Goal: Task Accomplishment & Management: Manage account settings

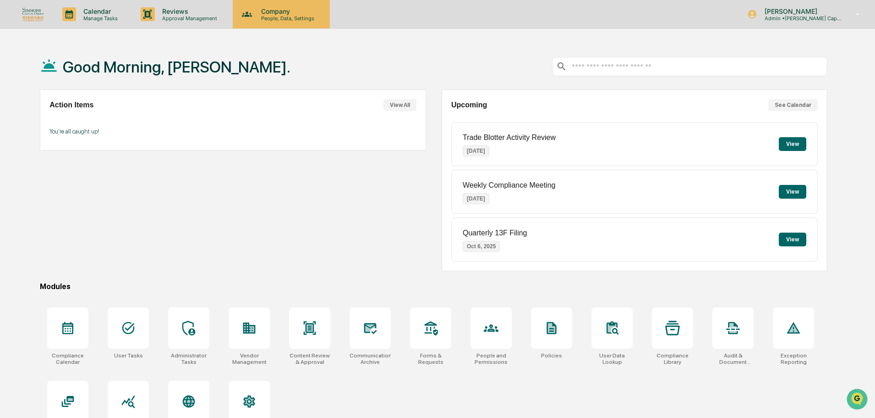
click at [257, 18] on p "People, Data, Settings" at bounding box center [286, 18] width 65 height 6
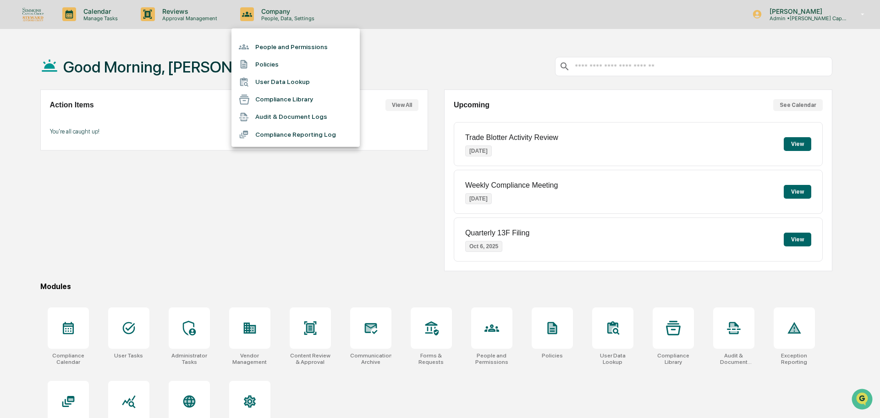
click at [281, 44] on li "People and Permissions" at bounding box center [295, 46] width 128 height 17
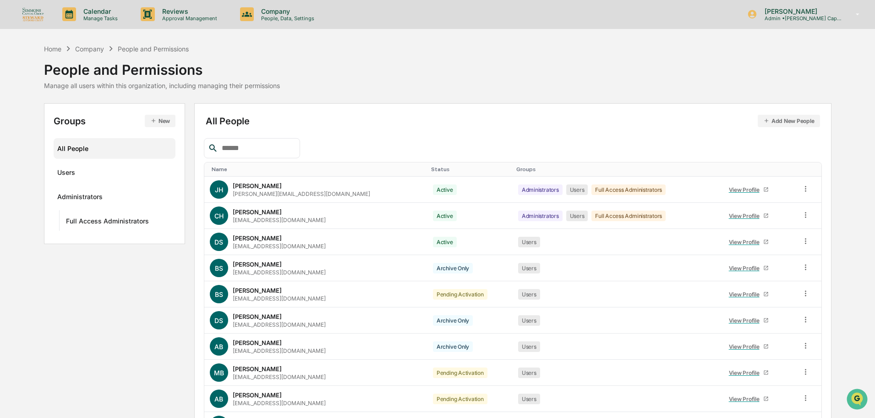
scroll to position [46, 0]
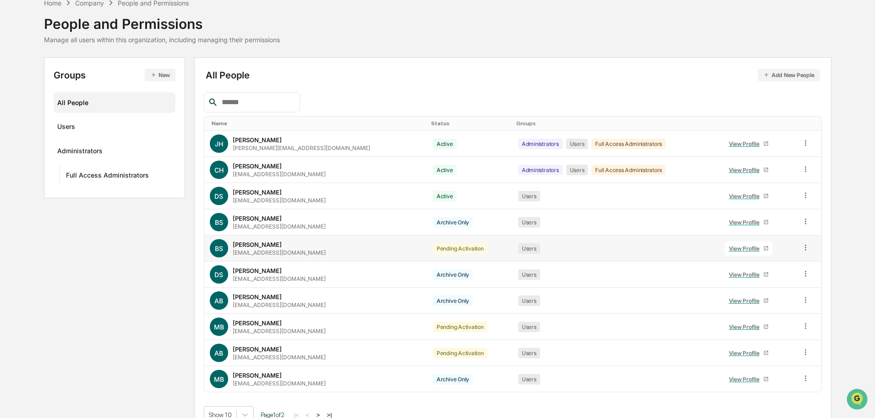
click at [802, 250] on icon at bounding box center [806, 247] width 9 height 9
click at [772, 284] on div "Change Status" at bounding box center [763, 280] width 79 height 11
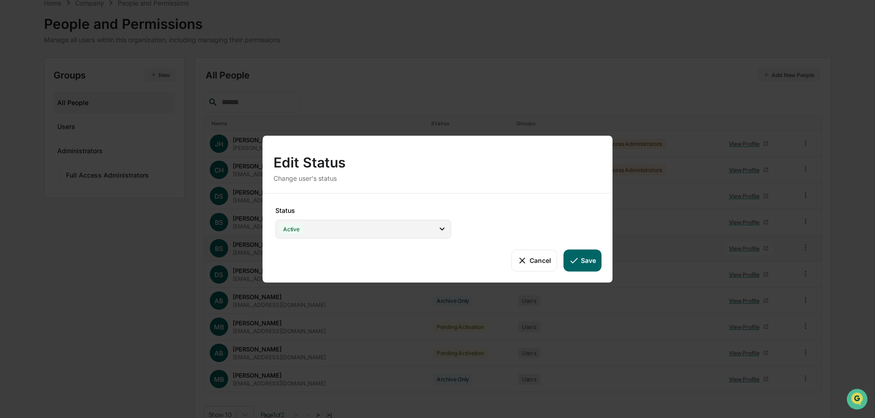
click at [397, 233] on div "Active" at bounding box center [363, 228] width 176 height 19
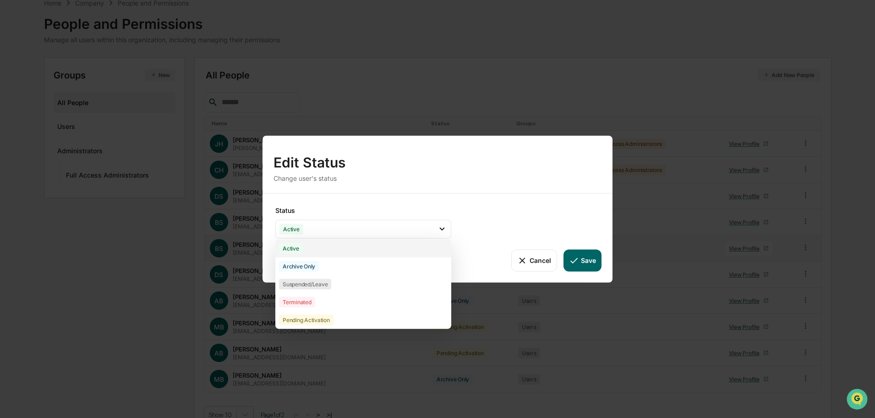
click at [307, 248] on div "Active" at bounding box center [363, 248] width 176 height 18
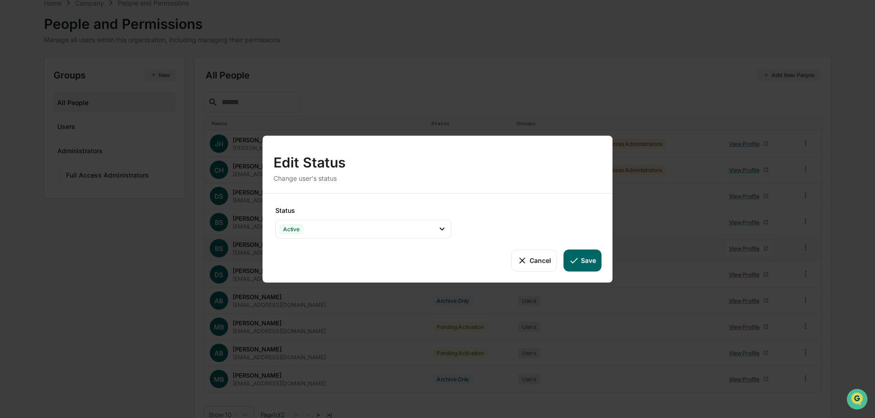
click at [588, 264] on button "Save" at bounding box center [583, 260] width 38 height 22
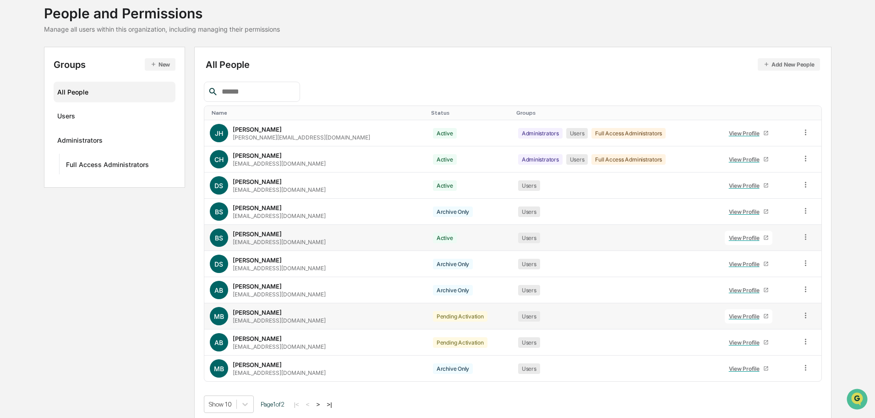
scroll to position [61, 0]
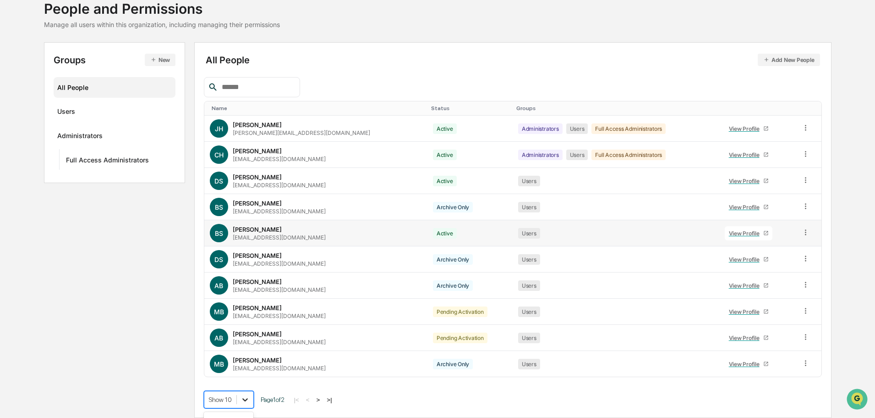
click at [252, 403] on body "Calendar Manage Tasks Reviews Approval Management Company People, Data, Setting…" at bounding box center [437, 178] width 875 height 478
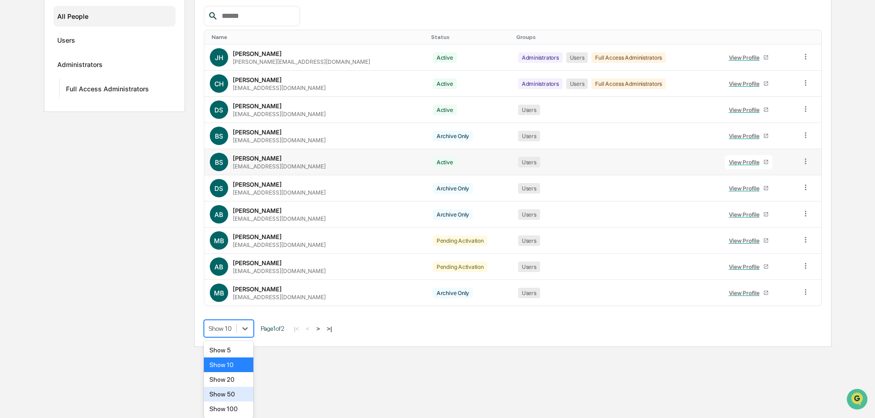
click at [234, 400] on div "Show 50" at bounding box center [229, 393] width 50 height 15
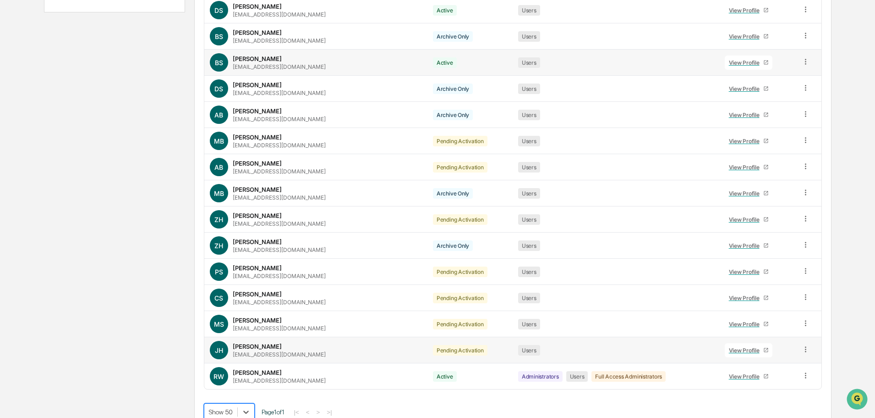
scroll to position [244, 0]
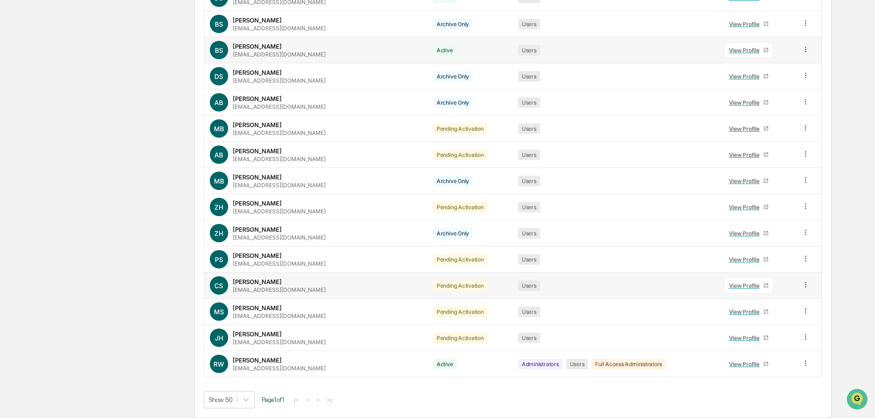
click at [802, 284] on icon at bounding box center [806, 284] width 9 height 9
click at [772, 322] on div "Change Status" at bounding box center [763, 317] width 79 height 11
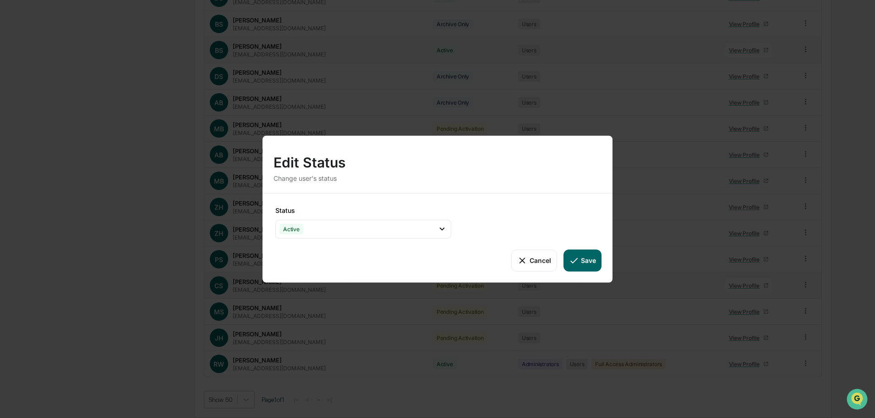
click at [590, 265] on button "Save" at bounding box center [583, 260] width 38 height 22
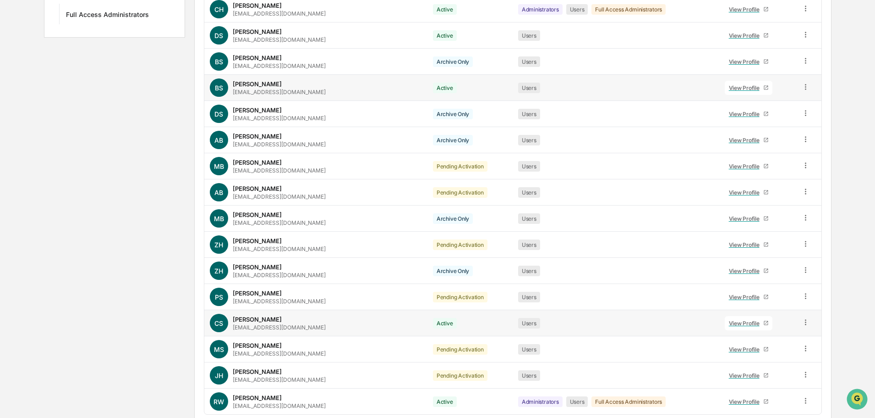
scroll to position [152, 0]
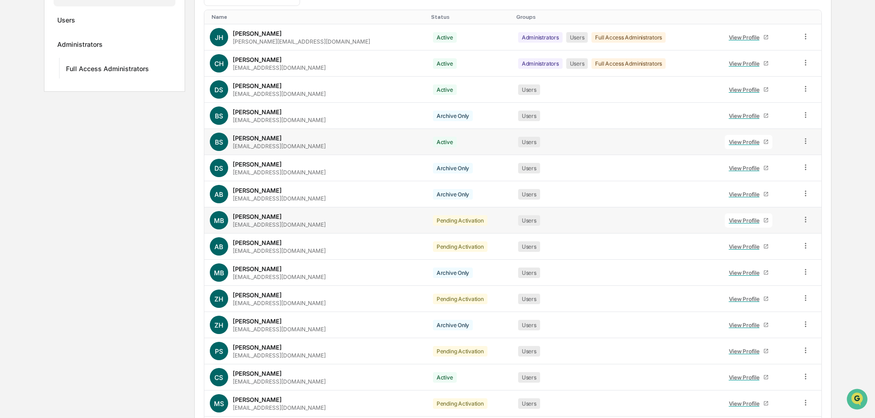
click at [807, 218] on icon at bounding box center [806, 219] width 9 height 9
click at [753, 255] on div "Change Status" at bounding box center [763, 252] width 79 height 11
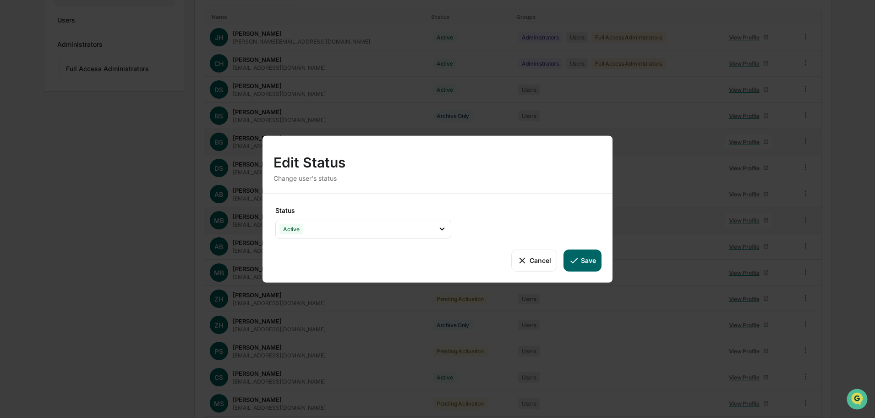
click at [597, 263] on button "Save" at bounding box center [583, 260] width 38 height 22
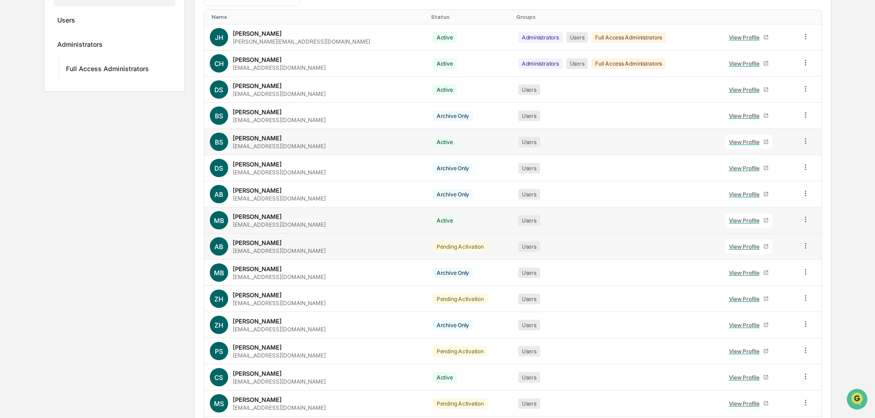
click at [802, 242] on icon at bounding box center [806, 245] width 9 height 9
click at [768, 273] on div "Change Status" at bounding box center [763, 278] width 79 height 11
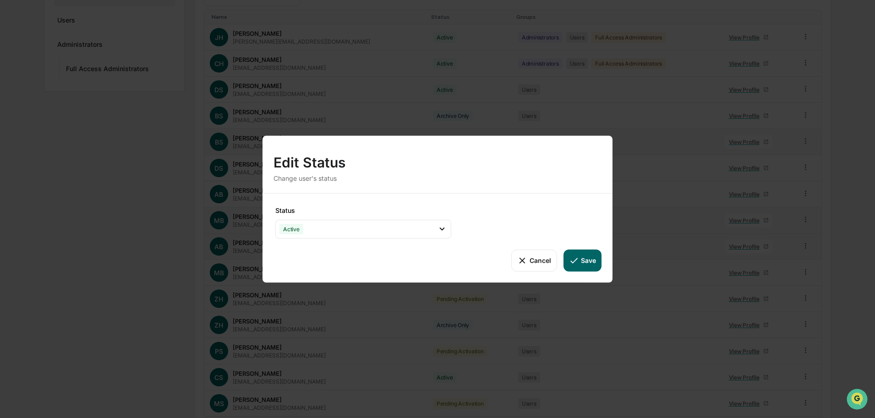
click at [589, 264] on button "Save" at bounding box center [583, 260] width 38 height 22
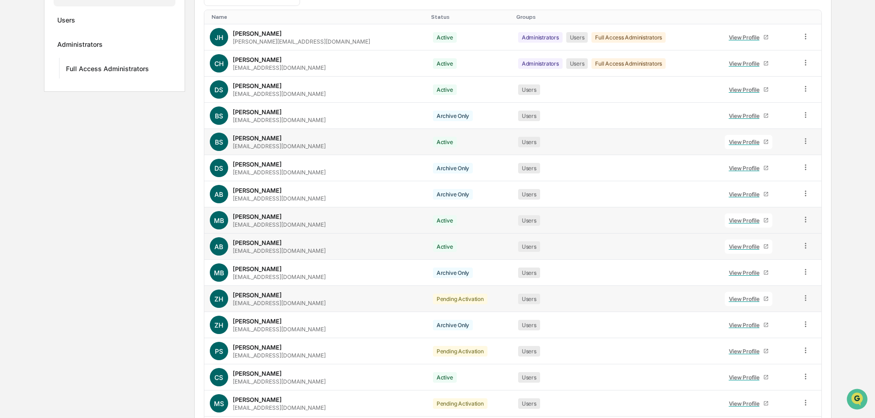
click at [807, 297] on icon at bounding box center [806, 297] width 9 height 9
click at [764, 332] on div "Change Status" at bounding box center [763, 330] width 79 height 11
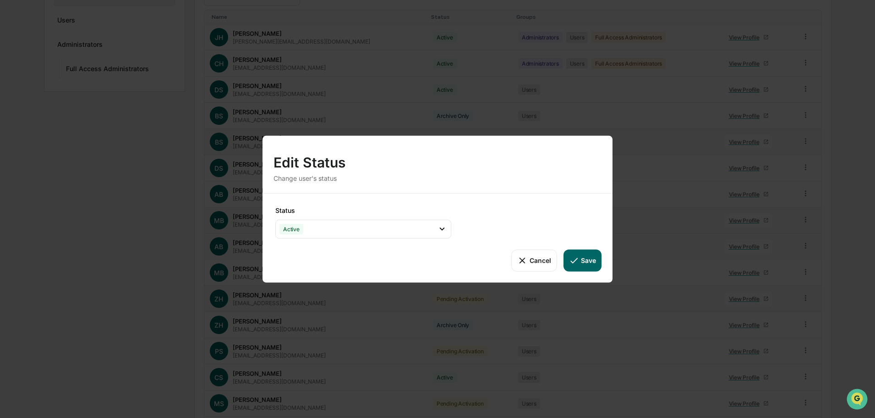
click at [586, 264] on button "Save" at bounding box center [583, 260] width 38 height 22
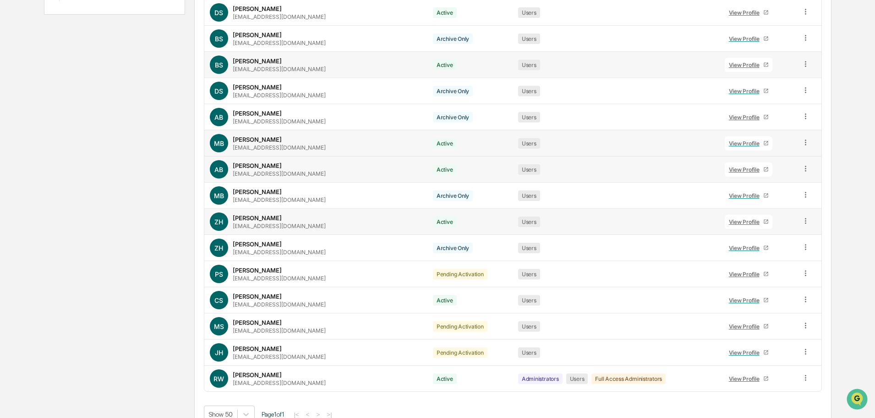
scroll to position [244, 0]
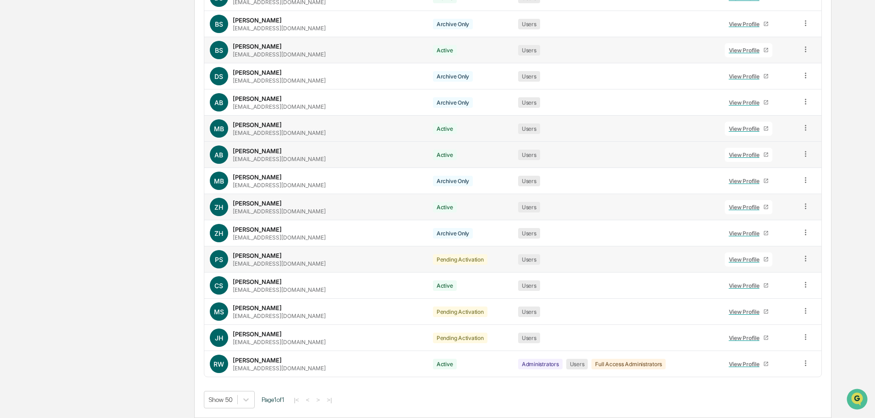
click at [803, 260] on icon at bounding box center [806, 258] width 9 height 9
click at [762, 289] on div "Change Status" at bounding box center [763, 291] width 79 height 11
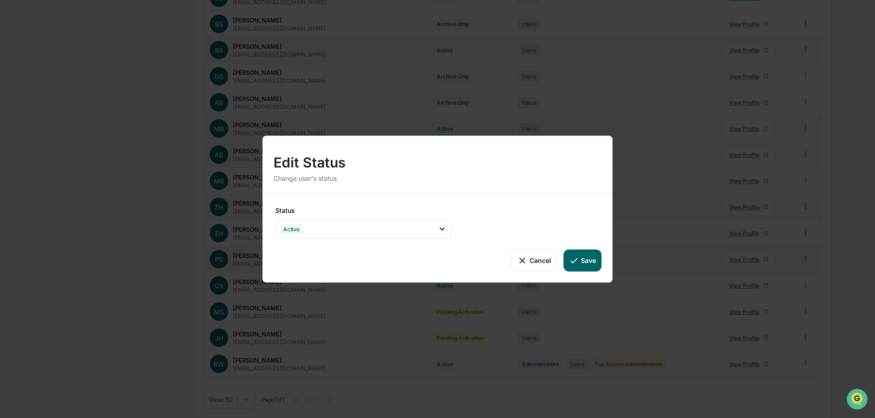
click at [584, 260] on button "Save" at bounding box center [583, 260] width 38 height 22
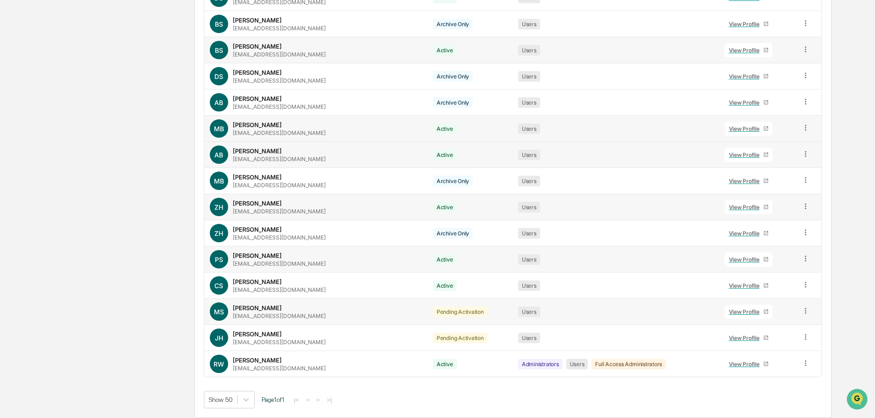
click at [806, 313] on icon at bounding box center [806, 310] width 9 height 9
click at [766, 342] on div "Change Status" at bounding box center [763, 343] width 79 height 11
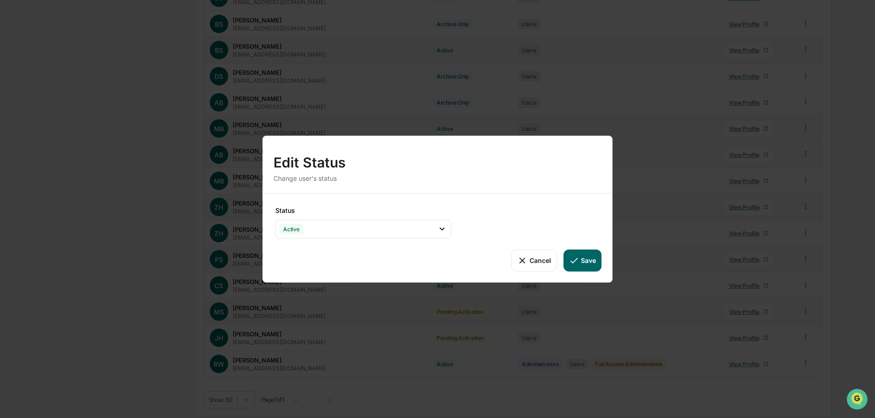
click at [588, 265] on button "Save" at bounding box center [583, 260] width 38 height 22
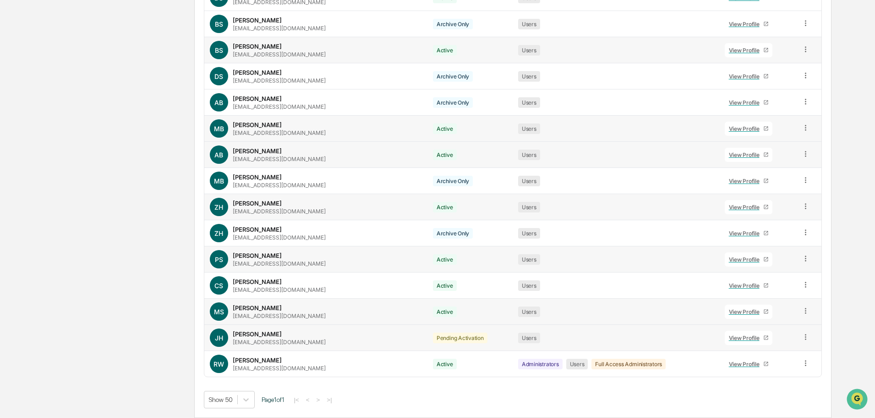
click at [802, 339] on icon at bounding box center [806, 336] width 9 height 9
click at [788, 367] on div "Change Status" at bounding box center [763, 369] width 79 height 11
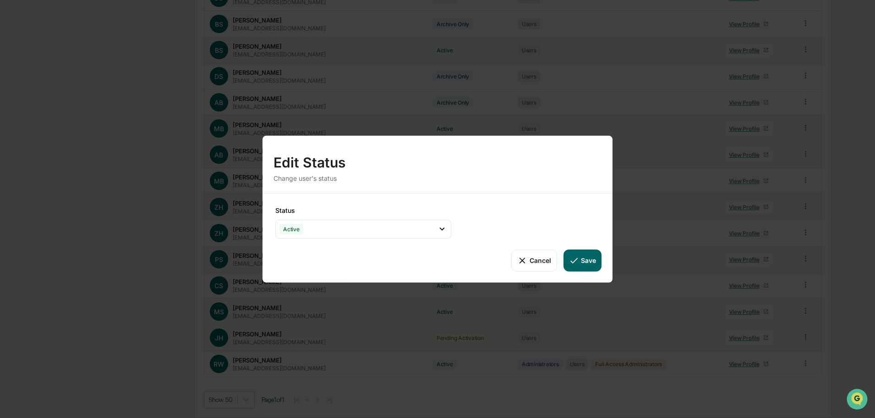
click at [575, 263] on icon at bounding box center [574, 260] width 10 height 10
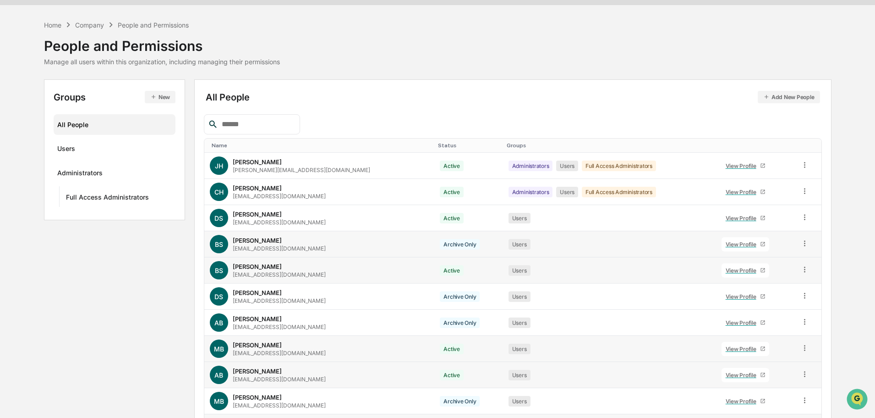
scroll to position [15, 0]
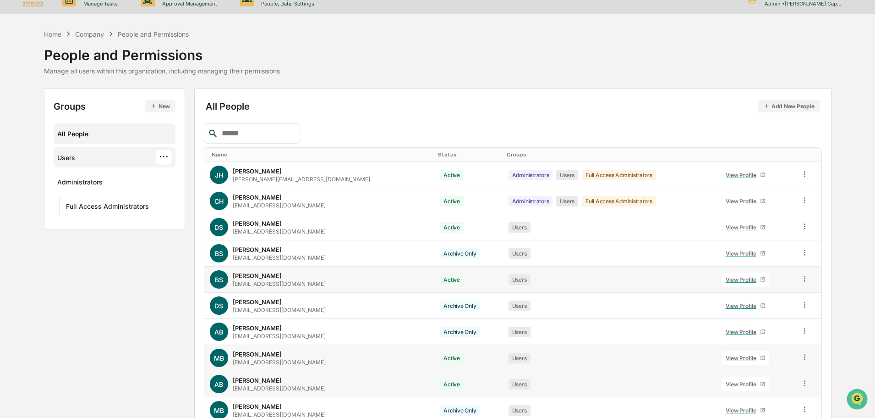
click at [95, 148] on div "Users ···" at bounding box center [115, 157] width 122 height 21
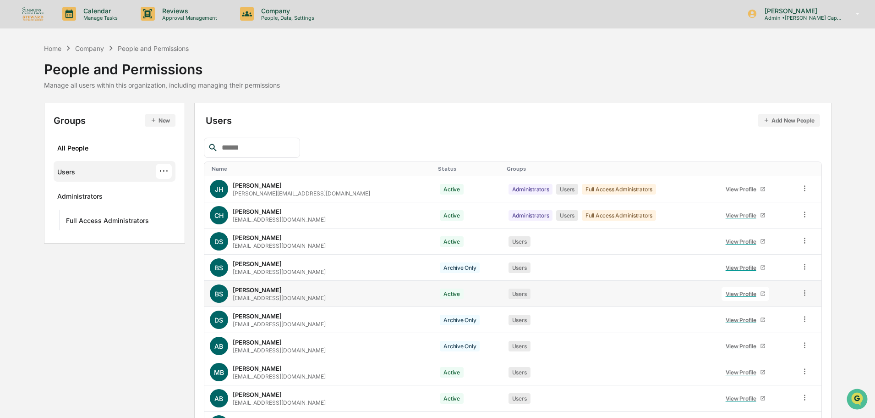
scroll to position [0, 0]
click at [87, 216] on div "Full Access Administrators ···" at bounding box center [119, 220] width 106 height 15
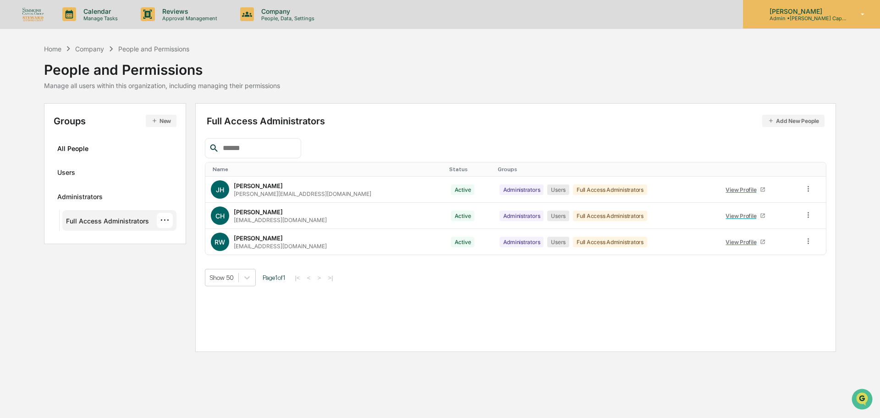
click at [795, 18] on p "Admin • Simmons Capital / Steward Advisors" at bounding box center [804, 18] width 85 height 6
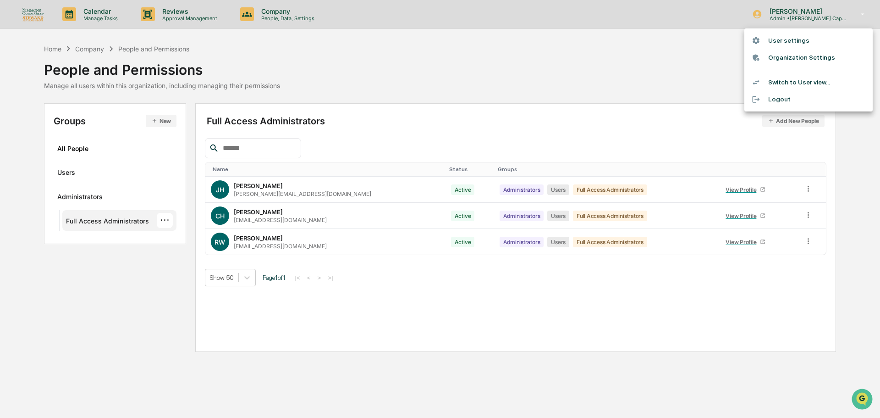
click at [791, 39] on li "User settings" at bounding box center [808, 40] width 128 height 17
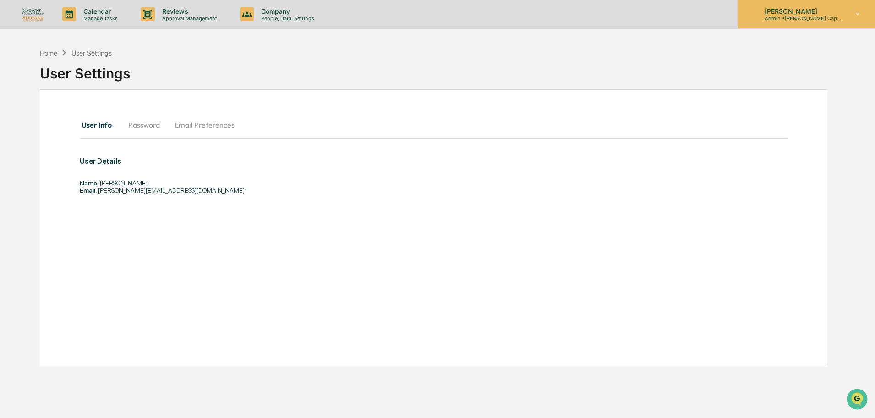
click at [801, 2] on div "Jansen Hein Admin • Simmons Capital / Steward Advisors" at bounding box center [806, 14] width 137 height 28
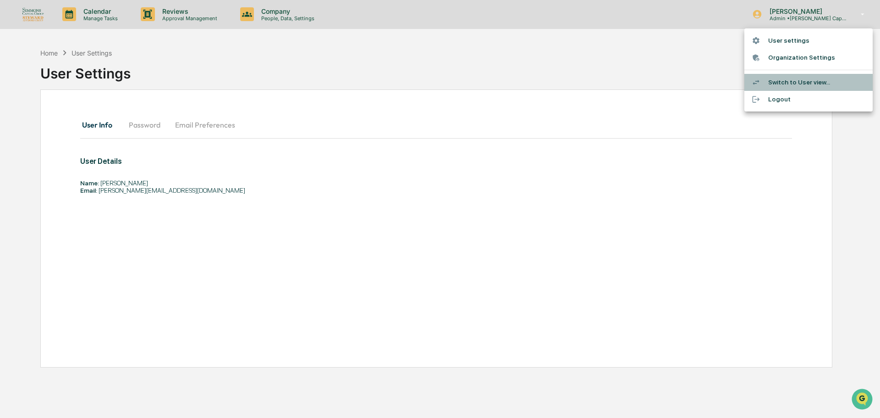
click at [786, 79] on li "Switch to User view..." at bounding box center [808, 82] width 128 height 17
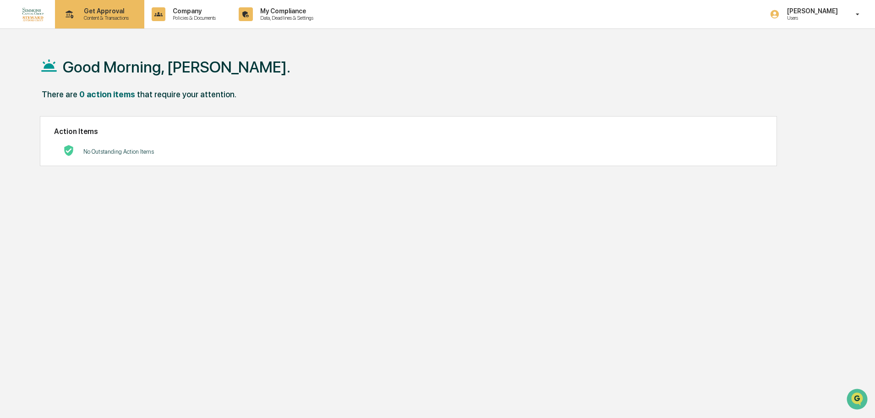
click at [101, 19] on p "Content & Transactions" at bounding box center [105, 18] width 57 height 6
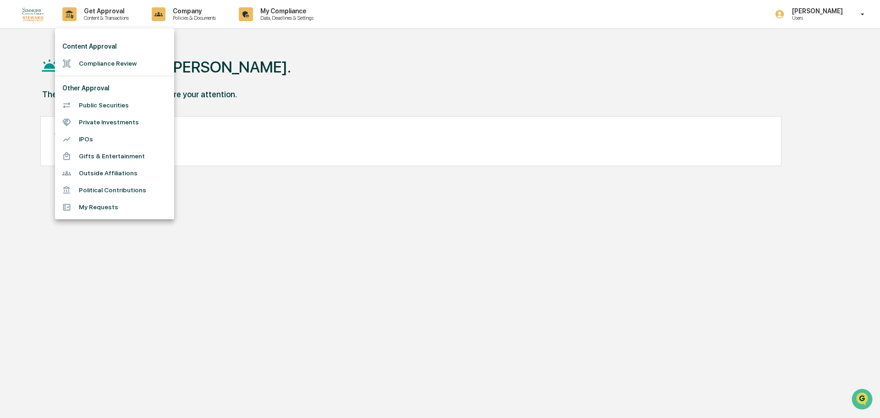
click at [37, 15] on div at bounding box center [440, 209] width 880 height 418
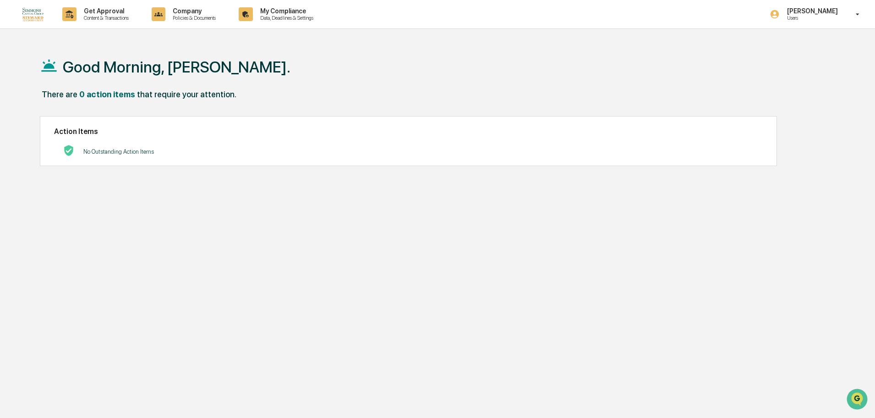
click at [41, 15] on img at bounding box center [33, 14] width 22 height 14
click at [851, 15] on icon at bounding box center [858, 14] width 16 height 9
click at [646, 71] on div at bounding box center [440, 209] width 880 height 418
click at [291, 19] on p "Data, Deadlines & Settings" at bounding box center [285, 18] width 65 height 6
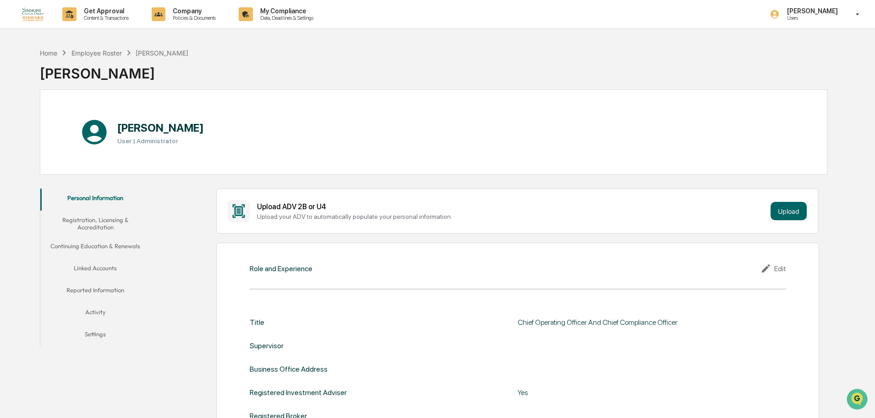
click at [103, 275] on button "Linked Accounts" at bounding box center [95, 269] width 110 height 22
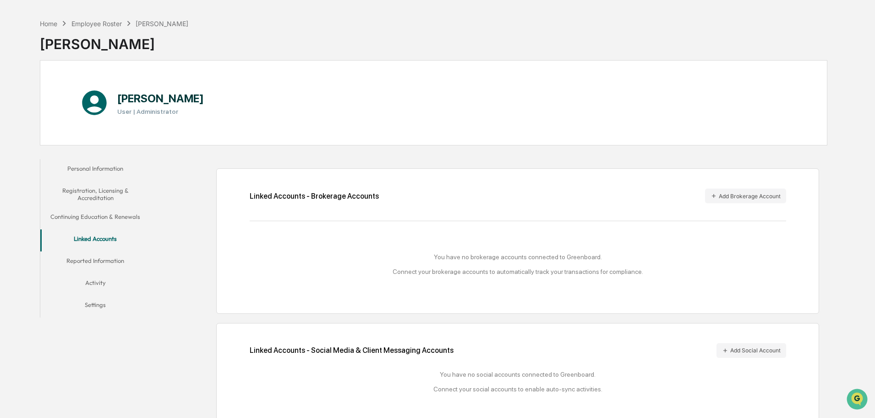
scroll to position [44, 0]
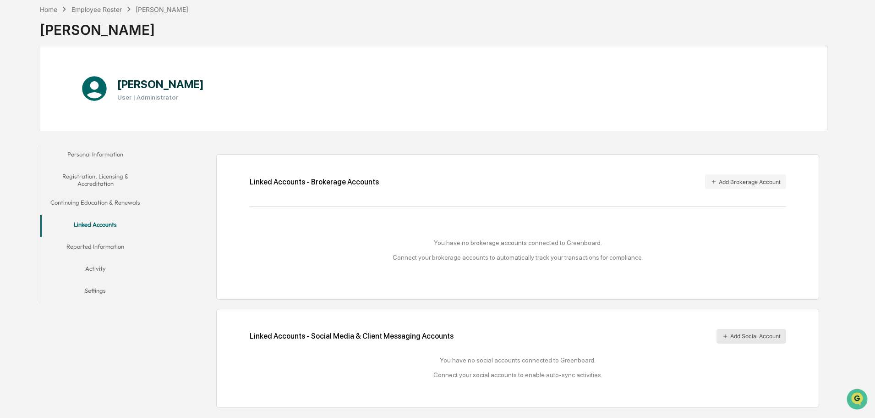
click at [745, 334] on button "Add Social Account" at bounding box center [752, 336] width 70 height 15
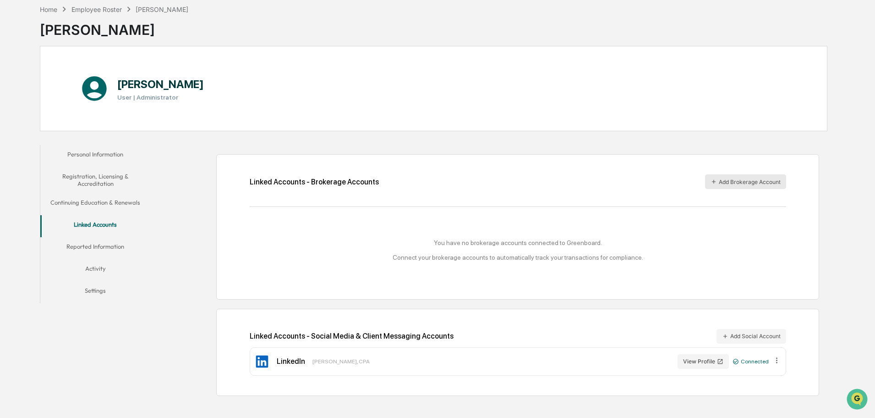
click at [732, 181] on button "Add Brokerage Account" at bounding box center [745, 181] width 81 height 15
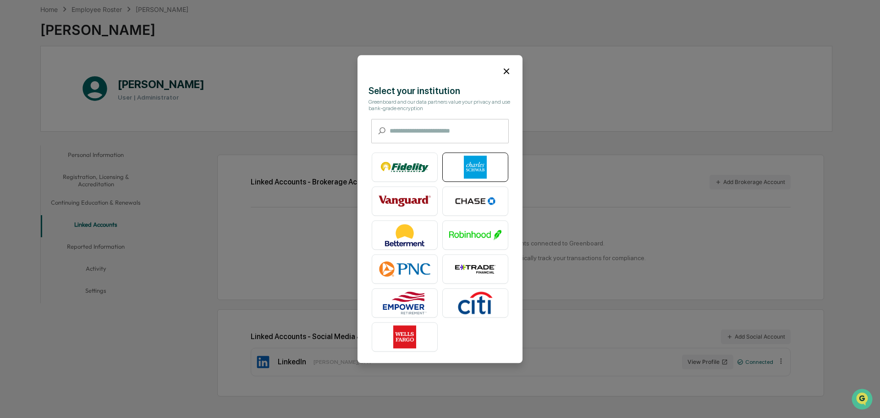
click at [464, 155] on img at bounding box center [475, 166] width 52 height 23
click at [468, 155] on img at bounding box center [475, 166] width 52 height 23
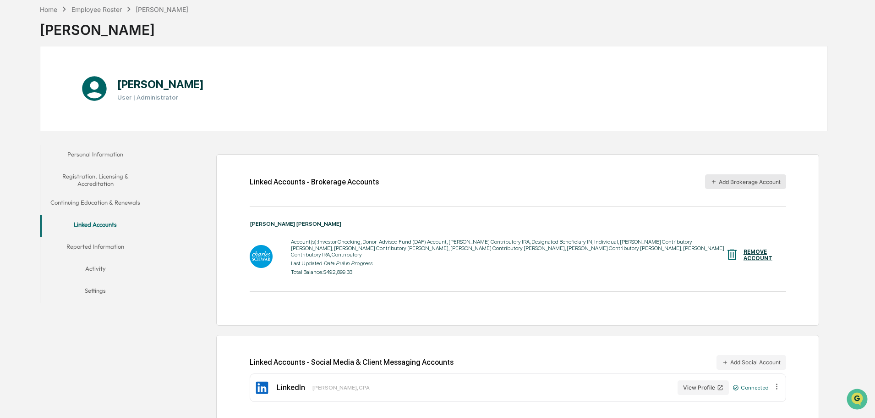
click at [738, 181] on button "Add Brokerage Account" at bounding box center [745, 181] width 81 height 15
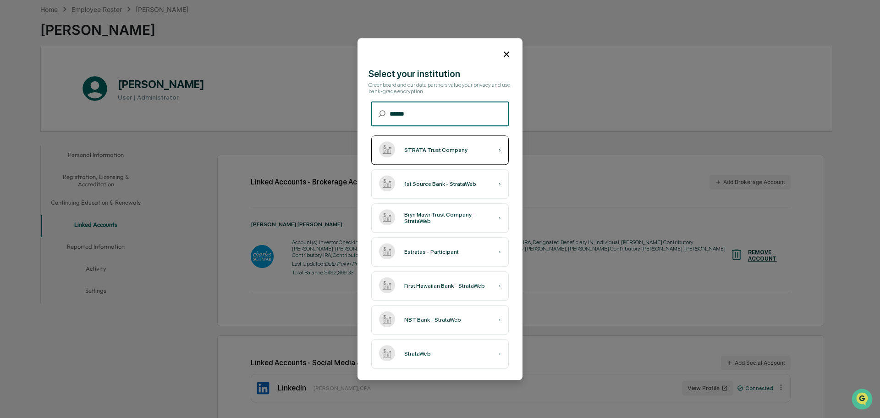
type input "******"
click at [451, 147] on div "STRATA Trust Company" at bounding box center [435, 150] width 63 height 6
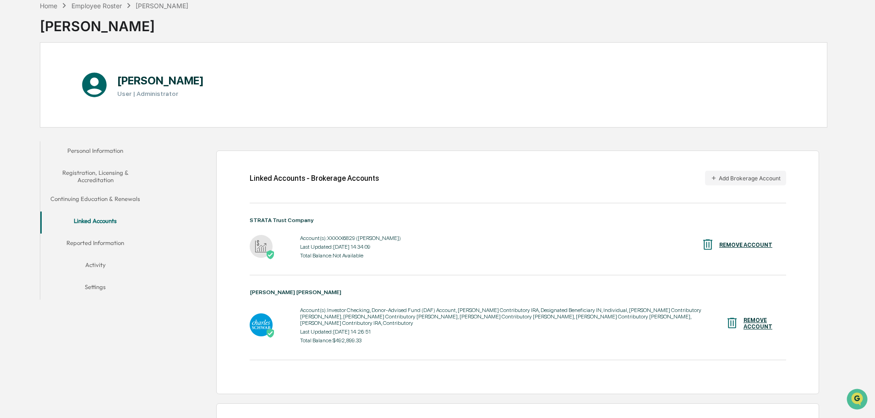
scroll to position [0, 0]
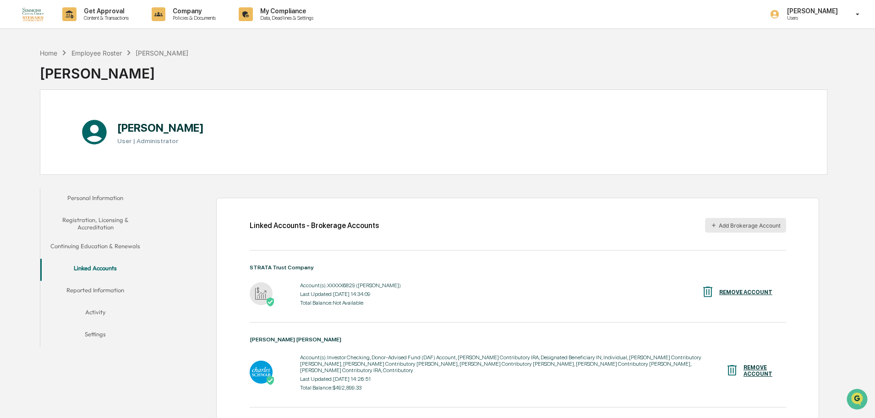
click at [757, 231] on button "Add Brokerage Account" at bounding box center [745, 225] width 81 height 15
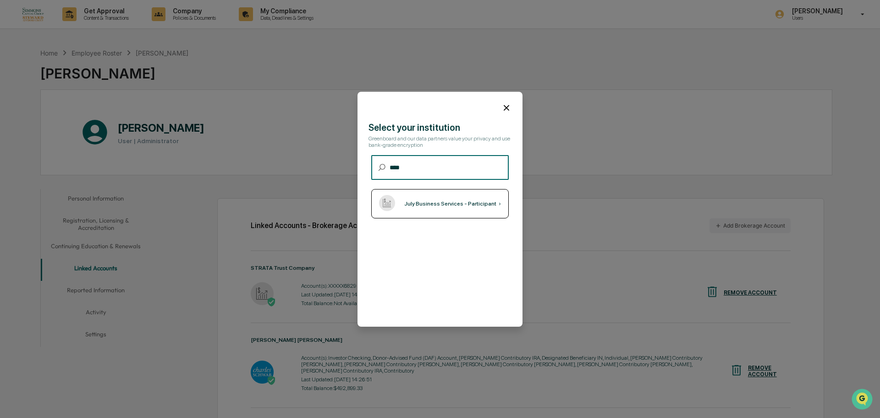
type input "****"
click at [467, 205] on div "July Business Services - Participant" at bounding box center [450, 203] width 92 height 6
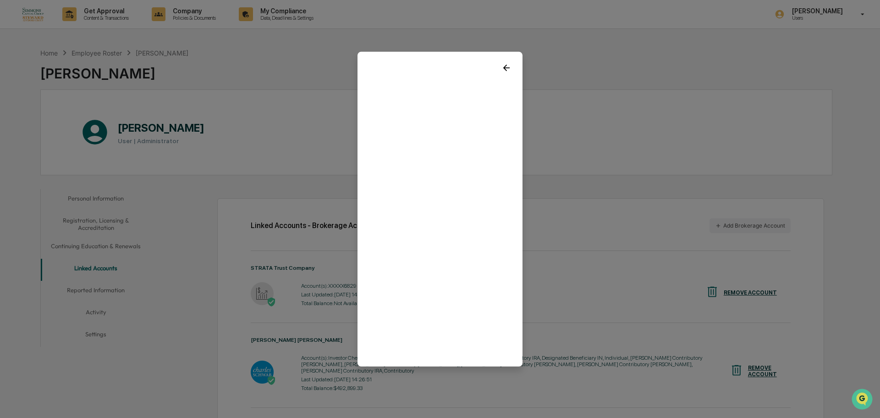
click at [503, 65] on icon at bounding box center [506, 67] width 10 height 10
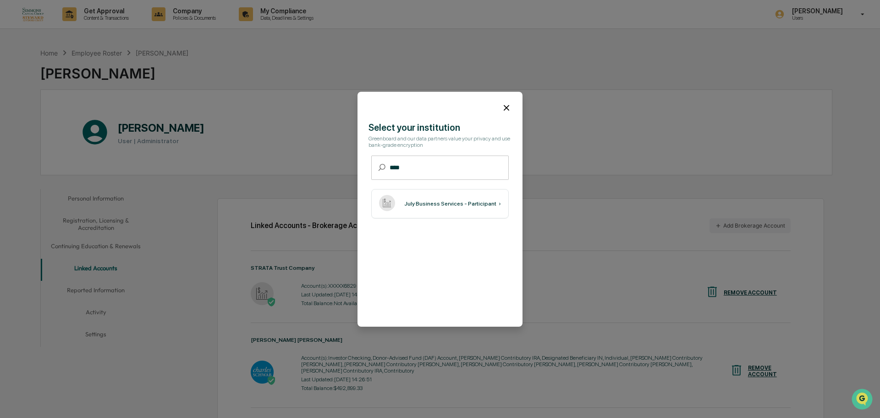
click at [504, 103] on icon at bounding box center [506, 108] width 10 height 10
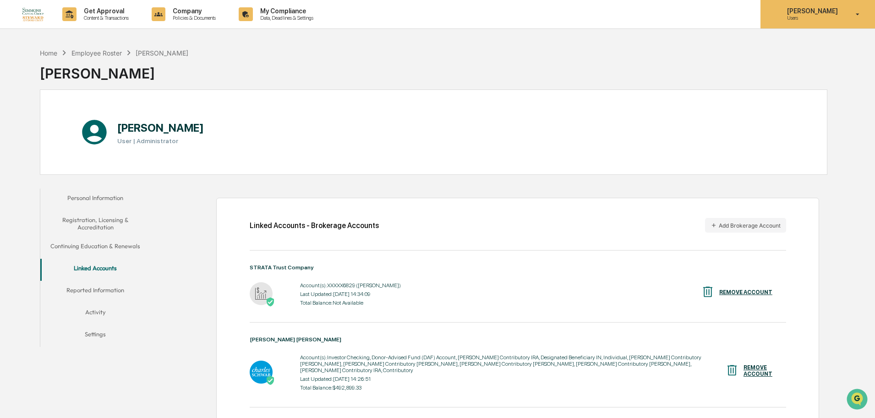
click at [820, 16] on p "Users" at bounding box center [811, 18] width 63 height 6
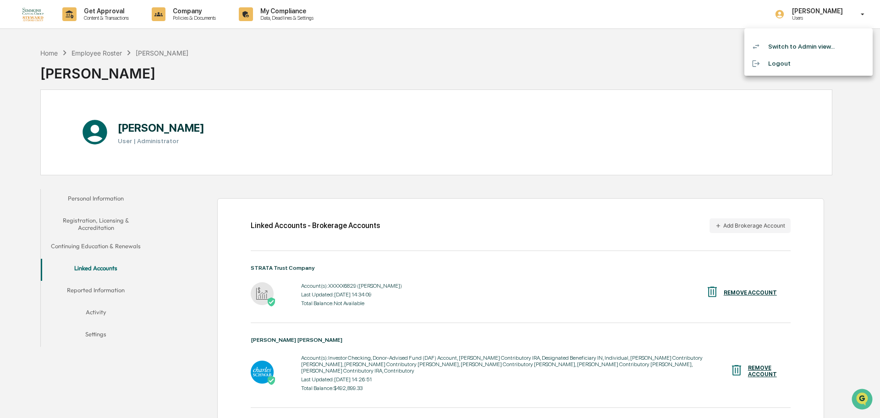
click at [786, 48] on li "Switch to Admin view..." at bounding box center [808, 46] width 128 height 17
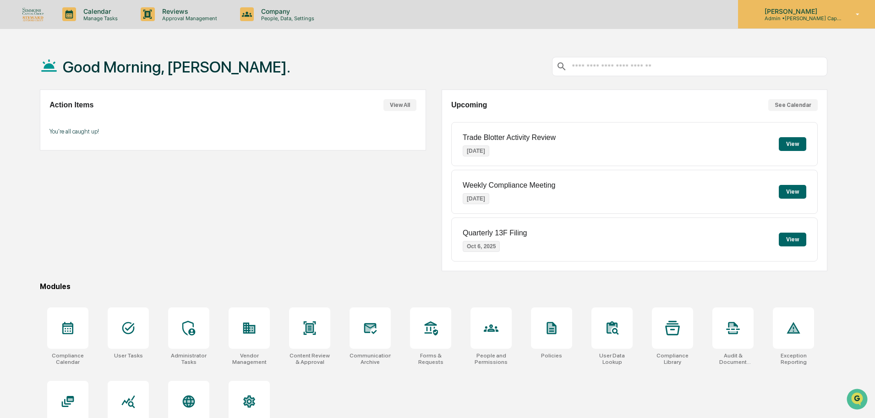
click at [854, 21] on div "Jansen Hein Admin • Simmons Capital / Steward Advisors" at bounding box center [806, 14] width 137 height 28
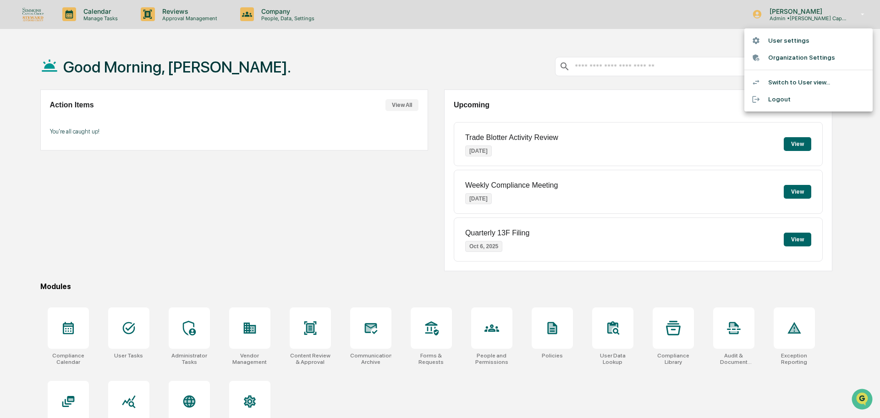
click at [796, 43] on li "User settings" at bounding box center [808, 40] width 128 height 17
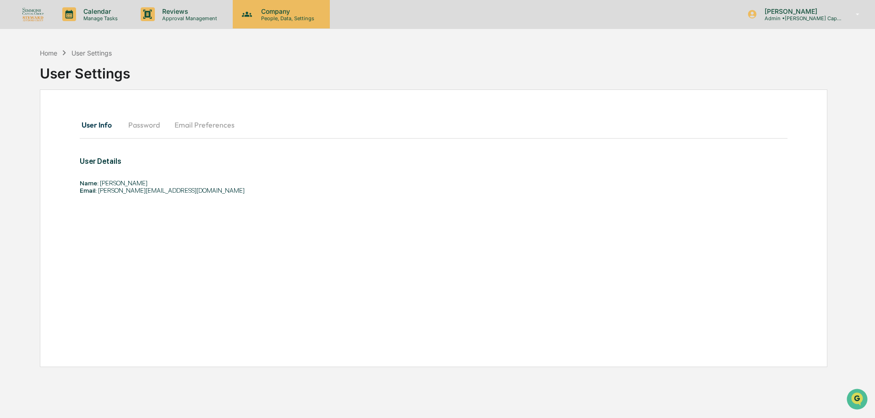
click at [256, 16] on p "People, Data, Settings" at bounding box center [286, 18] width 65 height 6
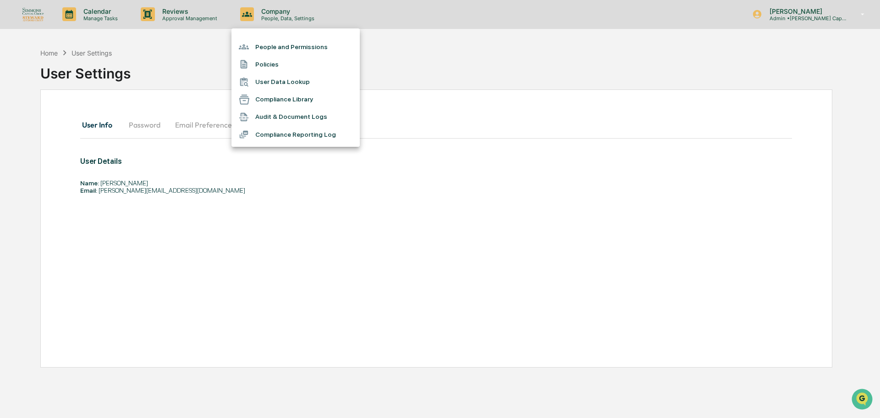
click at [417, 42] on div at bounding box center [440, 209] width 880 height 418
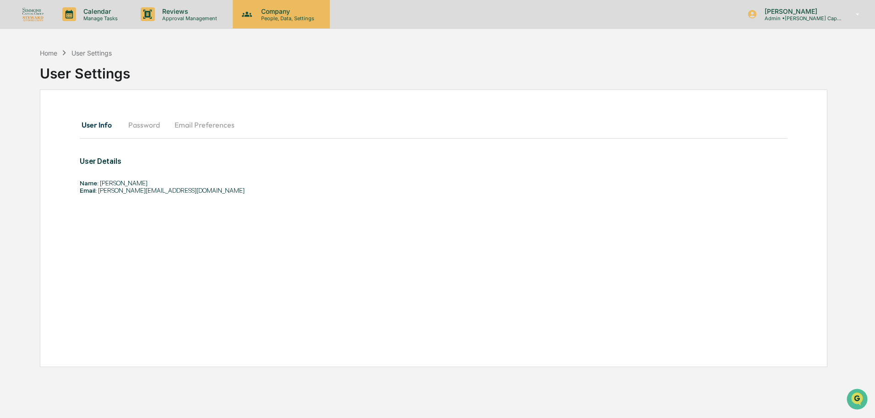
click at [302, 13] on p "Company" at bounding box center [286, 11] width 65 height 8
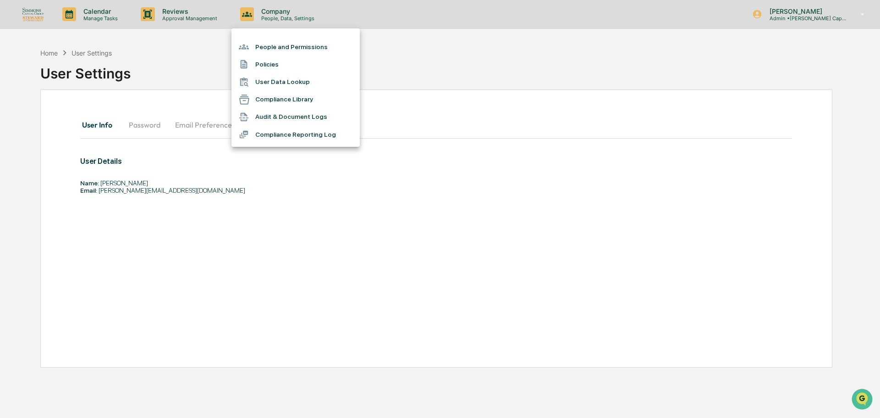
click at [817, 19] on div at bounding box center [440, 209] width 880 height 418
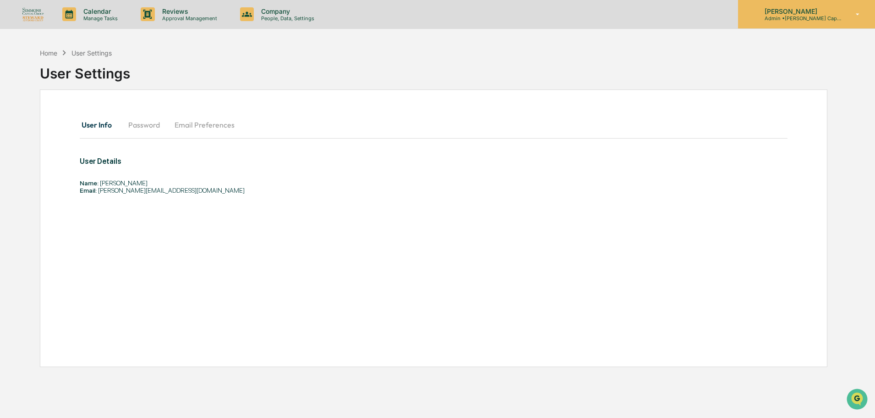
click at [859, 10] on icon at bounding box center [858, 14] width 16 height 9
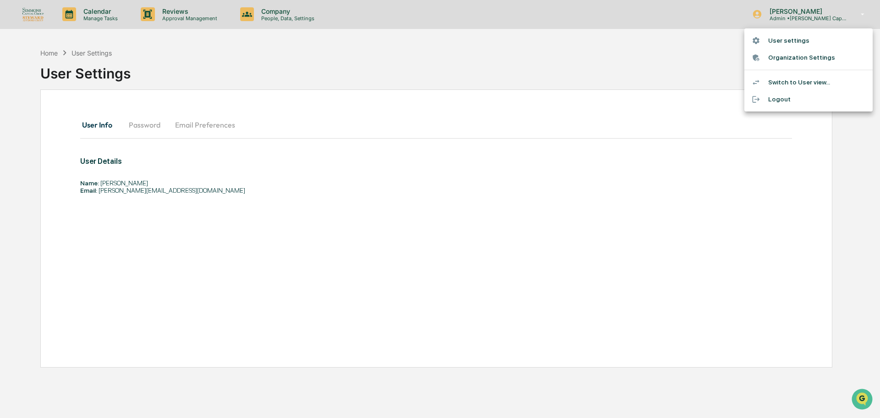
click at [794, 83] on li "Switch to User view..." at bounding box center [808, 82] width 128 height 17
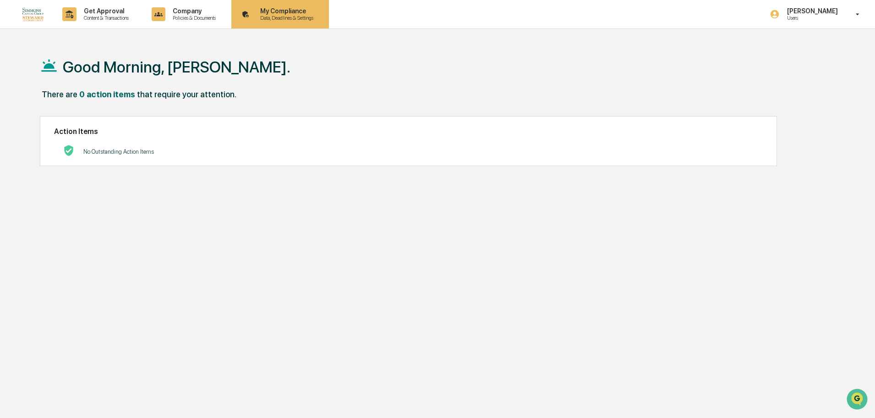
click at [311, 13] on p "My Compliance" at bounding box center [285, 10] width 65 height 7
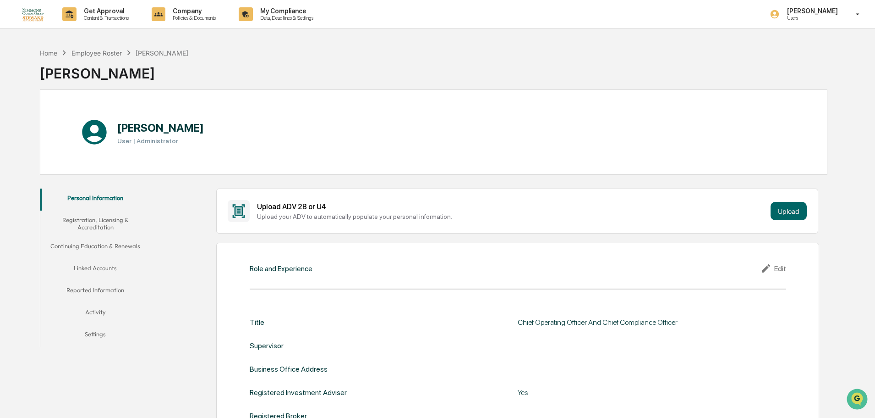
click at [107, 225] on button "Registration, Licensing & Accreditation" at bounding box center [95, 223] width 110 height 26
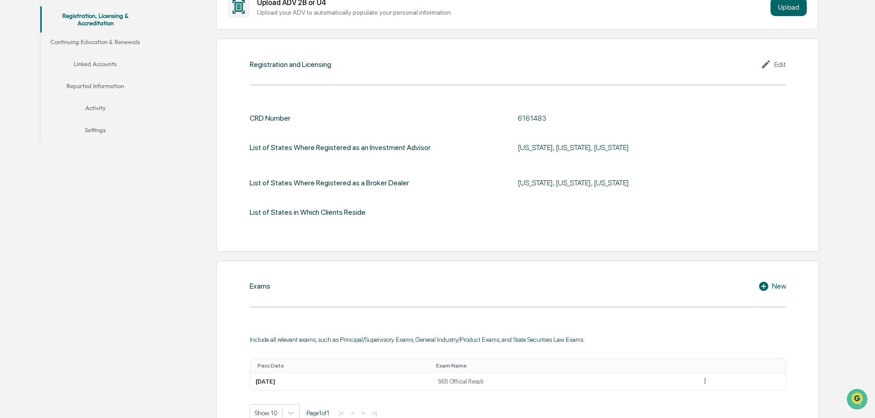
scroll to position [52, 0]
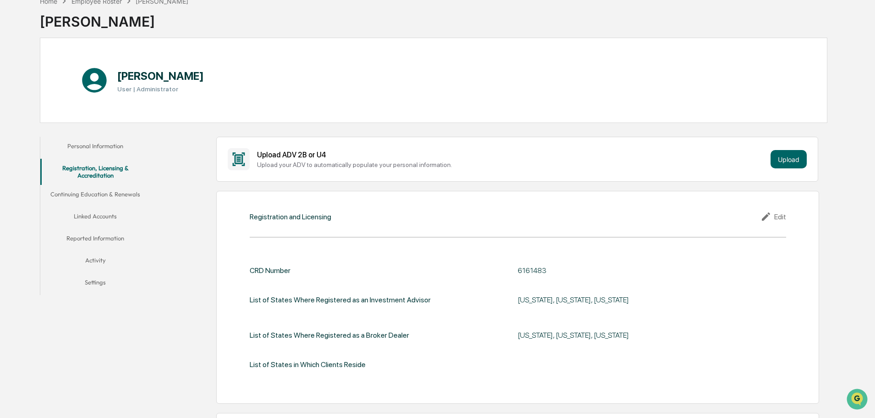
click at [110, 192] on button "Continuing Education & Renewals" at bounding box center [95, 196] width 110 height 22
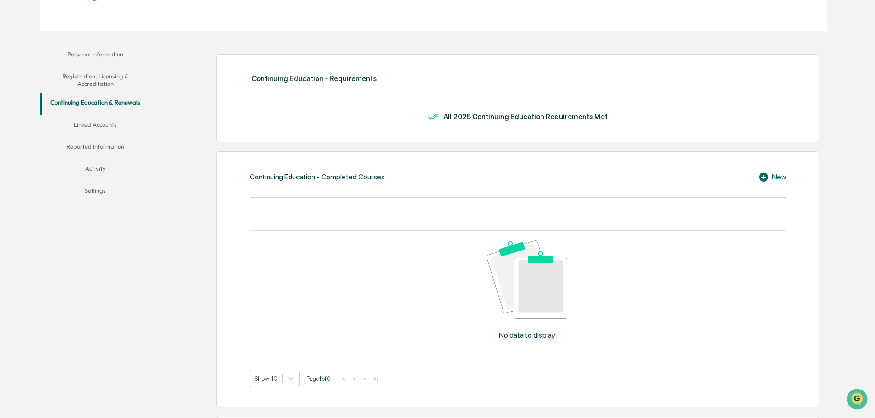
click at [105, 128] on button "Linked Accounts" at bounding box center [95, 126] width 110 height 22
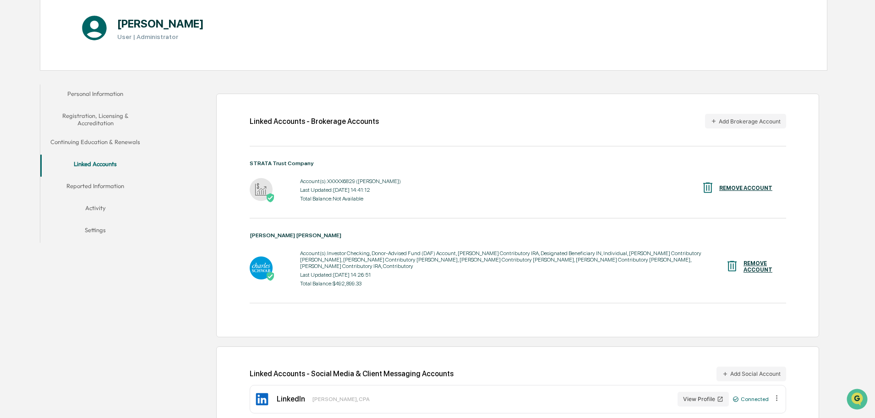
scroll to position [118, 0]
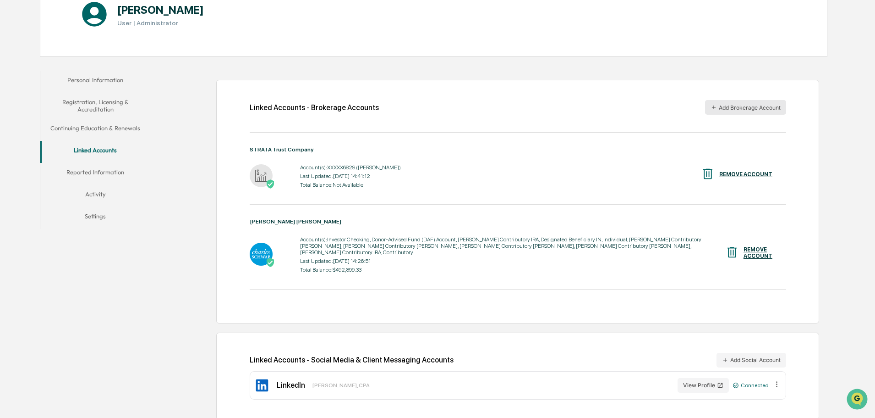
click at [741, 105] on button "Add Brokerage Account" at bounding box center [745, 107] width 81 height 15
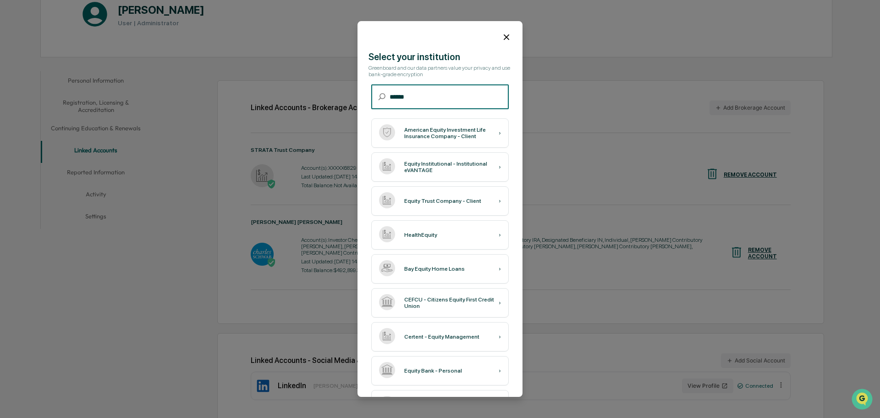
type input "******"
click at [501, 35] on icon at bounding box center [506, 37] width 10 height 10
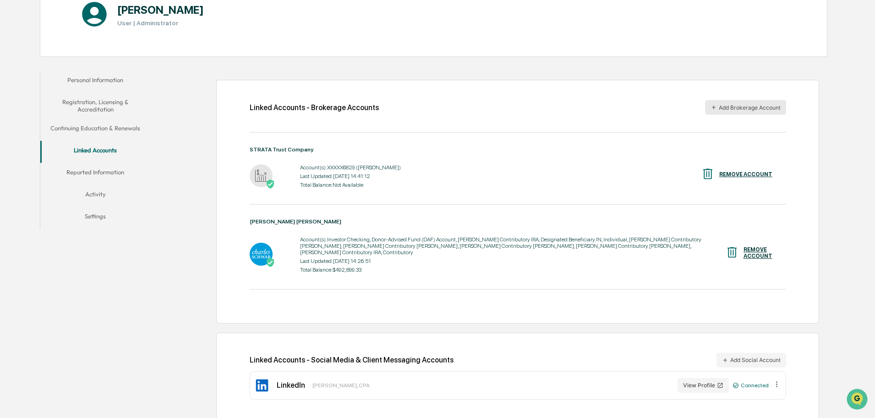
click at [741, 110] on button "Add Brokerage Account" at bounding box center [745, 107] width 81 height 15
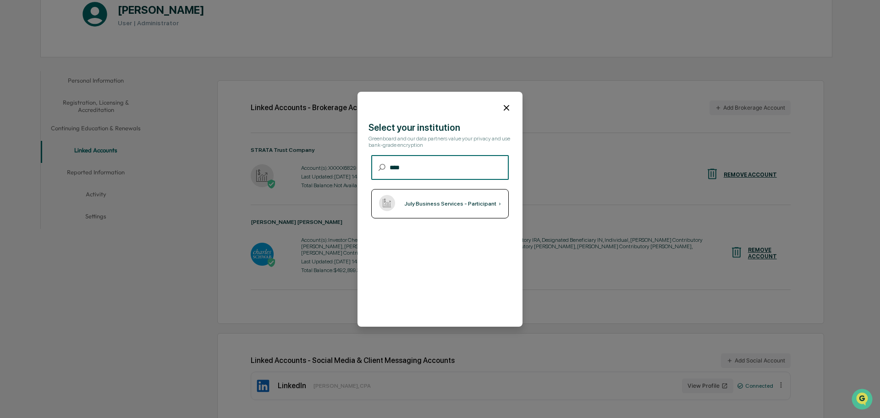
type input "****"
click at [470, 200] on div "July Business Services - Participant" at bounding box center [450, 203] width 92 height 6
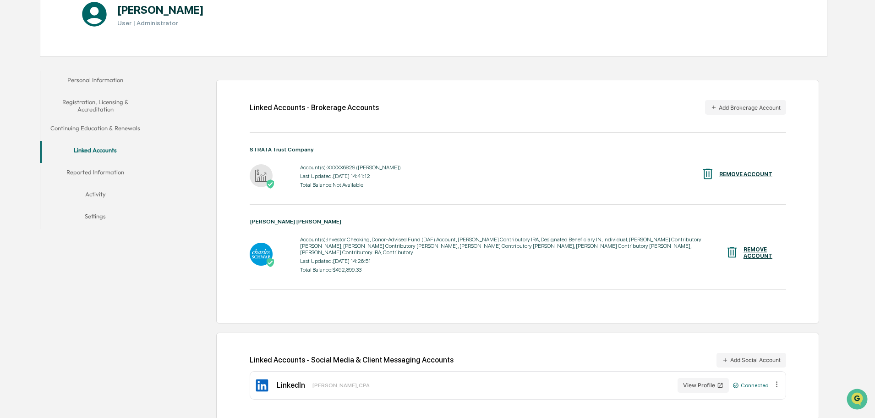
click at [99, 195] on button "Activity" at bounding box center [95, 196] width 110 height 22
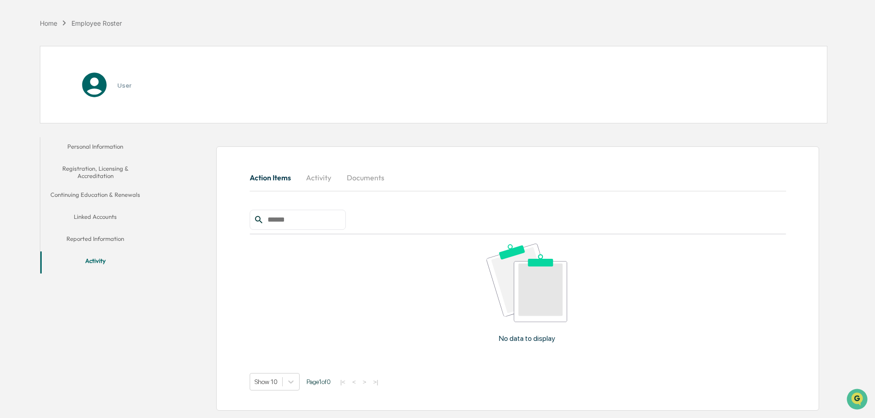
scroll to position [49, 0]
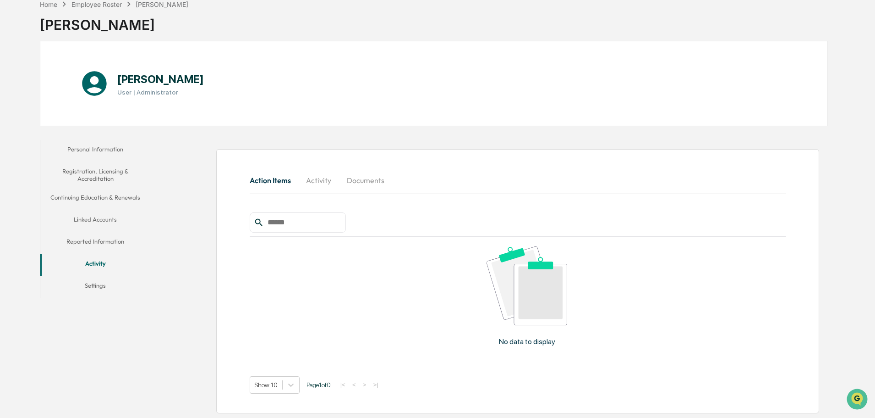
click at [308, 179] on button "Activity" at bounding box center [318, 180] width 41 height 22
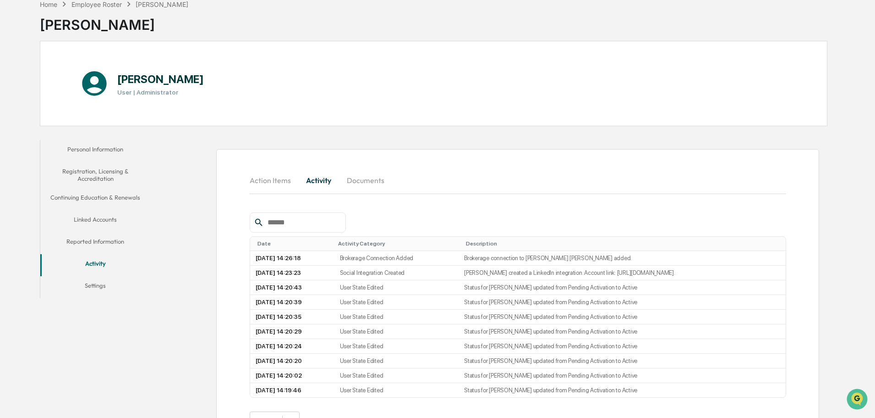
click at [88, 153] on button "Personal Information" at bounding box center [95, 151] width 110 height 22
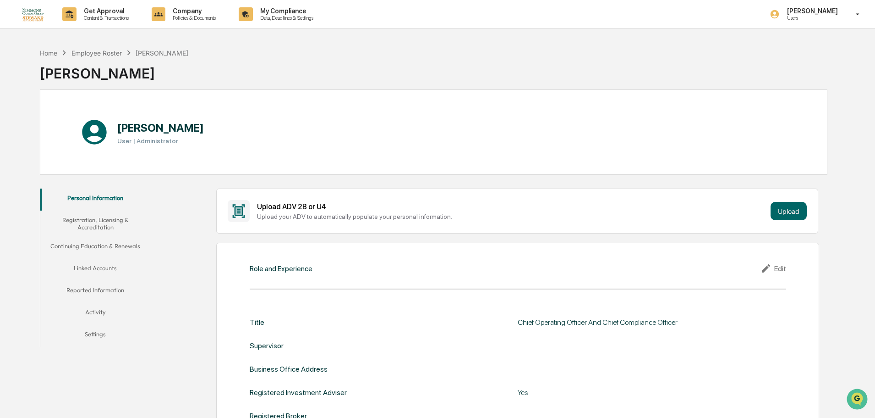
click at [104, 218] on button "Registration, Licensing & Accreditation" at bounding box center [95, 223] width 110 height 26
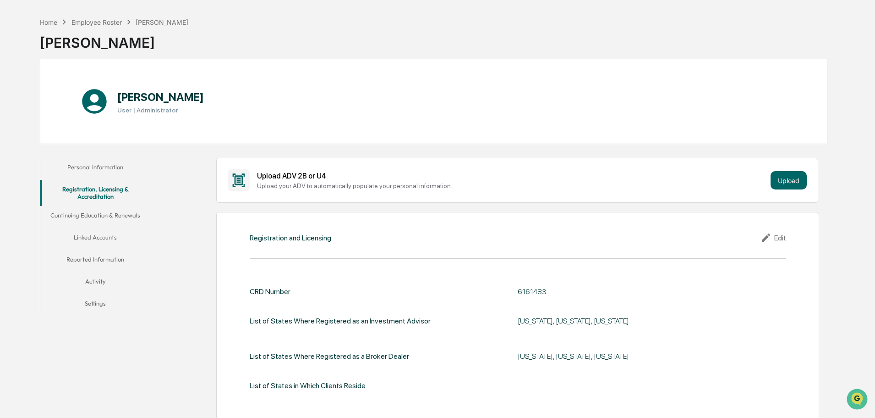
scroll to position [46, 0]
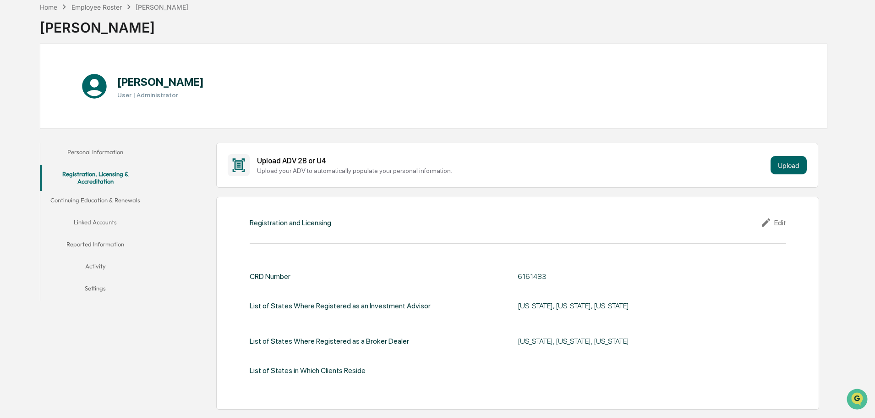
click at [96, 224] on button "Linked Accounts" at bounding box center [95, 224] width 110 height 22
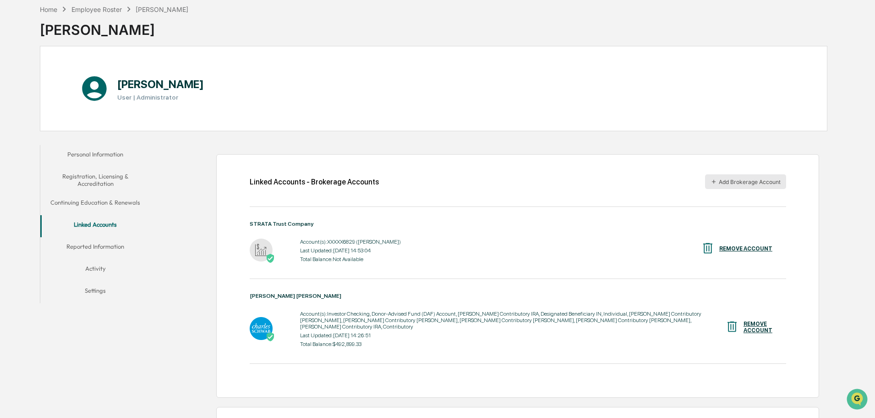
scroll to position [46, 0]
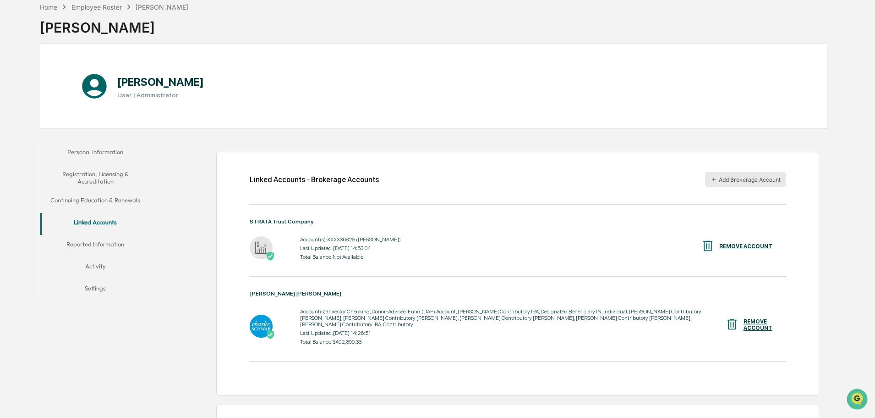
click at [747, 182] on button "Add Brokerage Account" at bounding box center [745, 179] width 81 height 15
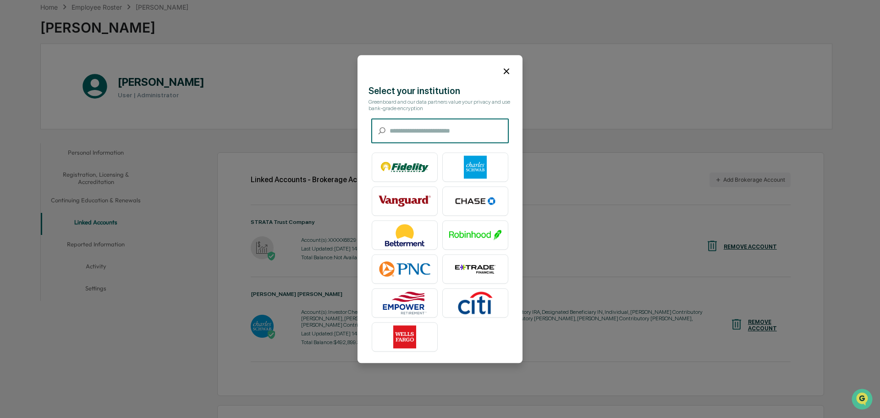
click at [441, 125] on input "text" at bounding box center [449, 131] width 119 height 24
click at [476, 159] on img at bounding box center [475, 166] width 52 height 23
click at [501, 72] on icon at bounding box center [506, 71] width 10 height 10
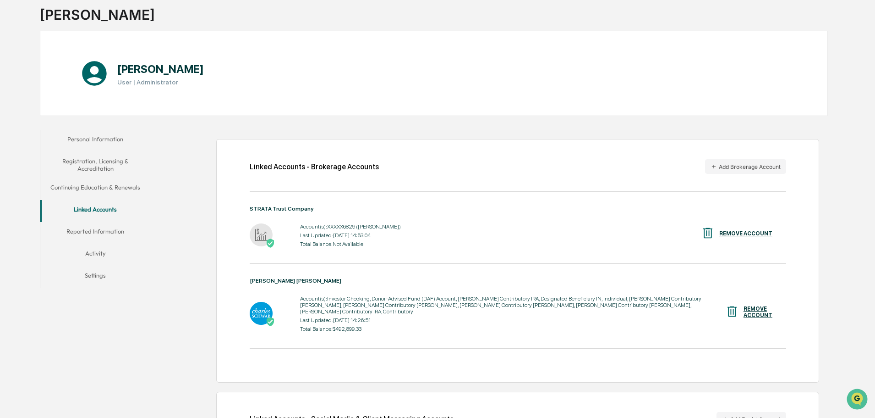
scroll to position [0, 0]
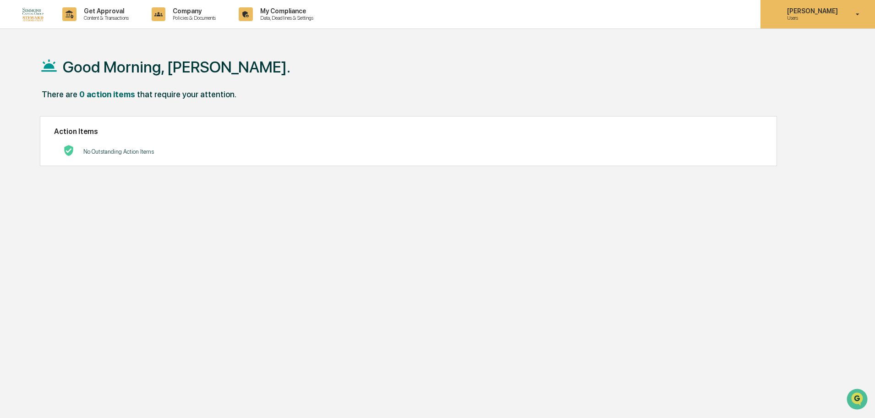
click at [819, 15] on p "Users" at bounding box center [811, 18] width 63 height 6
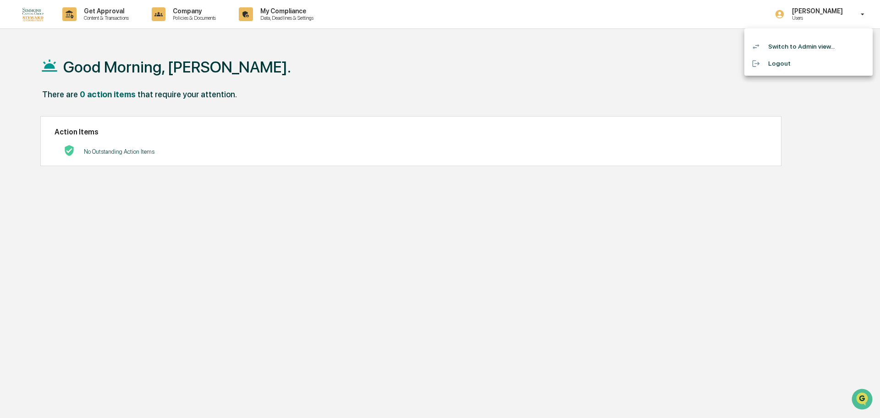
click at [773, 49] on li "Switch to Admin view..." at bounding box center [808, 46] width 128 height 17
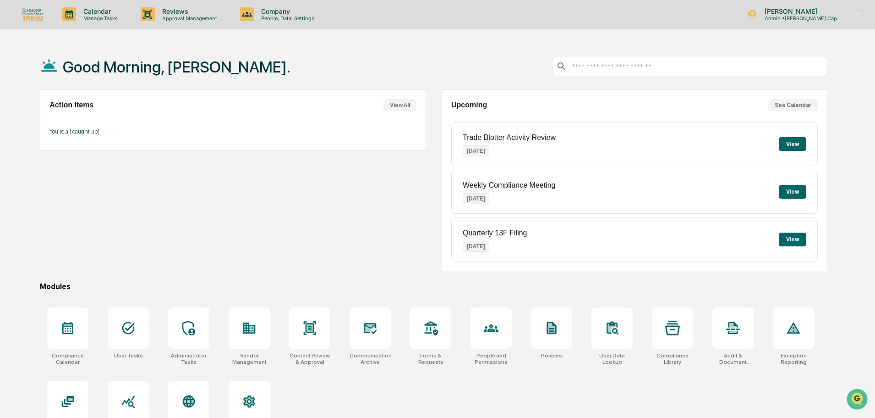
scroll to position [44, 0]
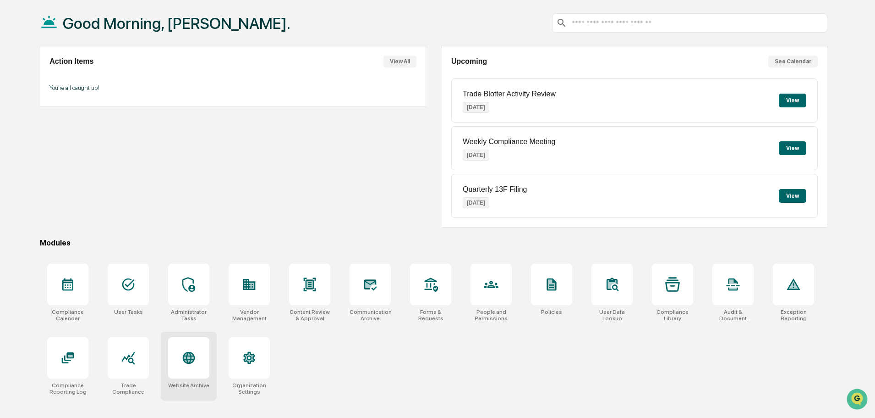
click at [194, 350] on icon at bounding box center [188, 357] width 15 height 15
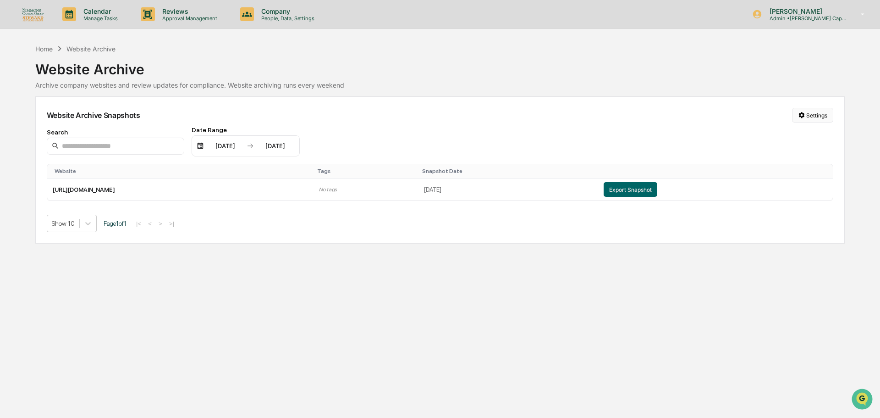
click at [823, 116] on html "Calendar Manage Tasks Reviews Approval Management Company People, Data, Setting…" at bounding box center [440, 209] width 880 height 418
click at [818, 136] on div "Manage Archived Websites" at bounding box center [814, 133] width 103 height 15
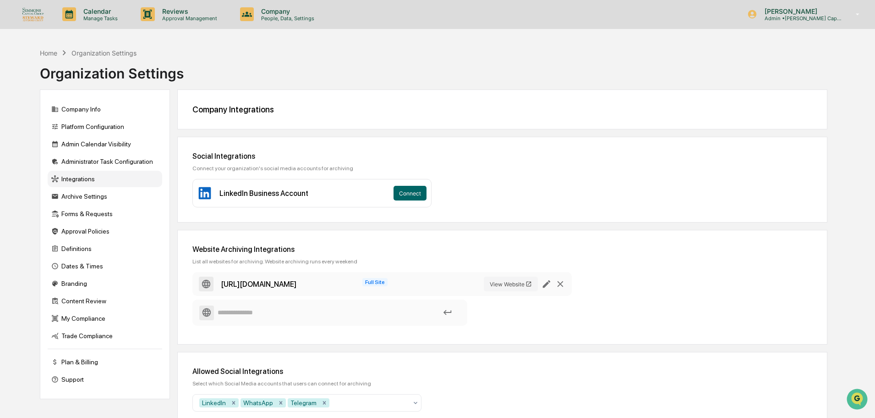
scroll to position [44, 0]
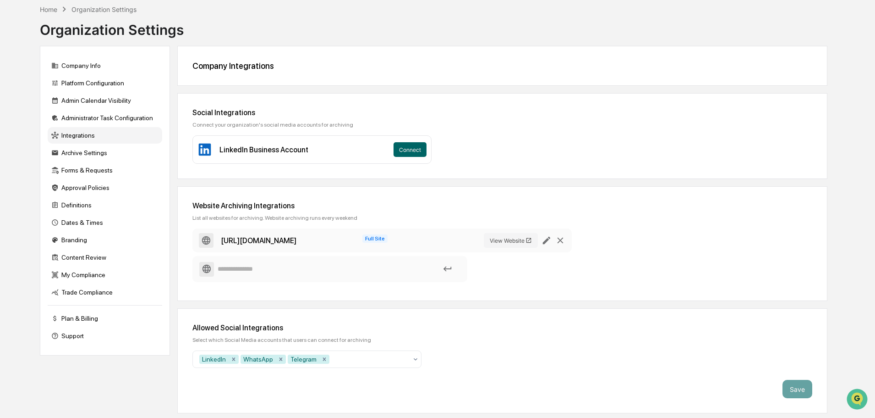
click at [280, 269] on input at bounding box center [329, 269] width 261 height 16
click at [280, 273] on input at bounding box center [329, 269] width 261 height 16
paste input "**********"
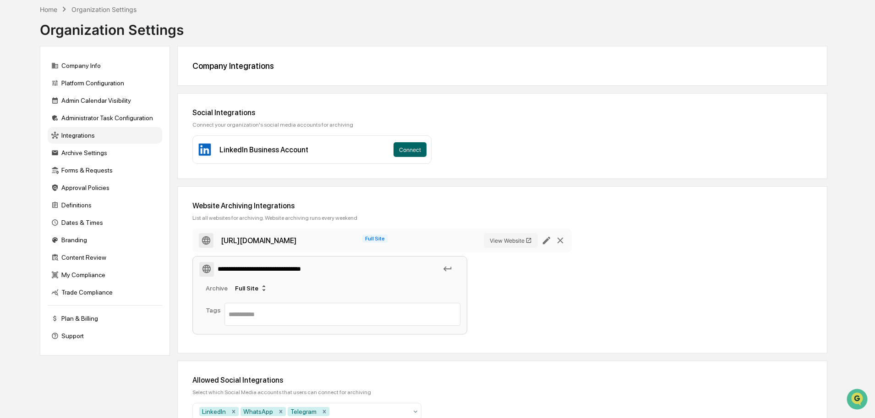
type input "**********"
click at [536, 289] on div "**********" at bounding box center [375, 283] width 367 height 110
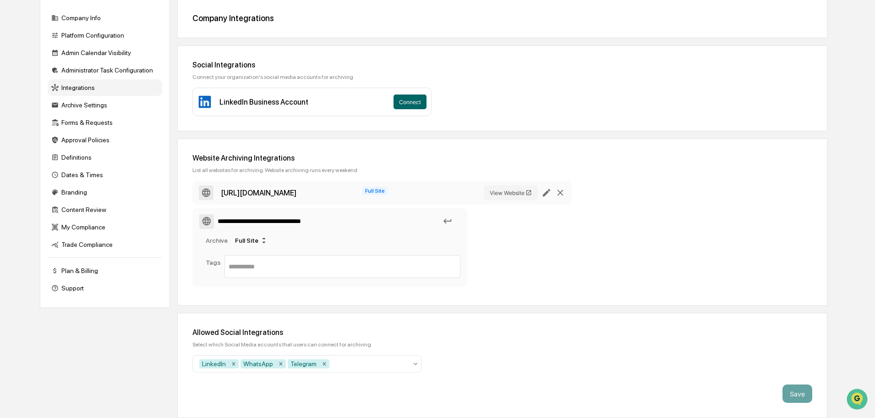
scroll to position [92, 0]
click at [451, 223] on icon at bounding box center [448, 221] width 10 height 10
click at [445, 220] on icon at bounding box center [448, 221] width 8 height 5
click at [267, 264] on input "text" at bounding box center [343, 266] width 228 height 11
click at [253, 243] on div "Full Site" at bounding box center [251, 240] width 40 height 15
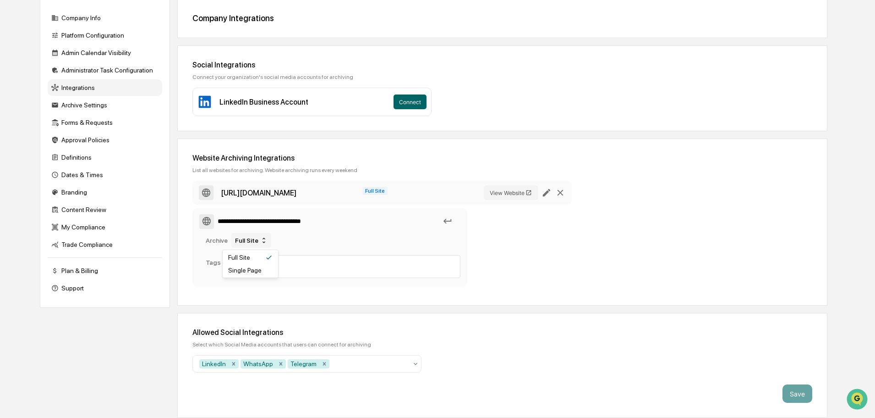
click at [253, 243] on div "Full Site" at bounding box center [251, 240] width 40 height 15
click at [214, 242] on span "Archive" at bounding box center [217, 239] width 22 height 7
click at [212, 268] on div "Tags" at bounding box center [333, 266] width 255 height 23
click at [257, 268] on input "text" at bounding box center [343, 266] width 228 height 11
click at [264, 268] on input "text" at bounding box center [343, 266] width 228 height 11
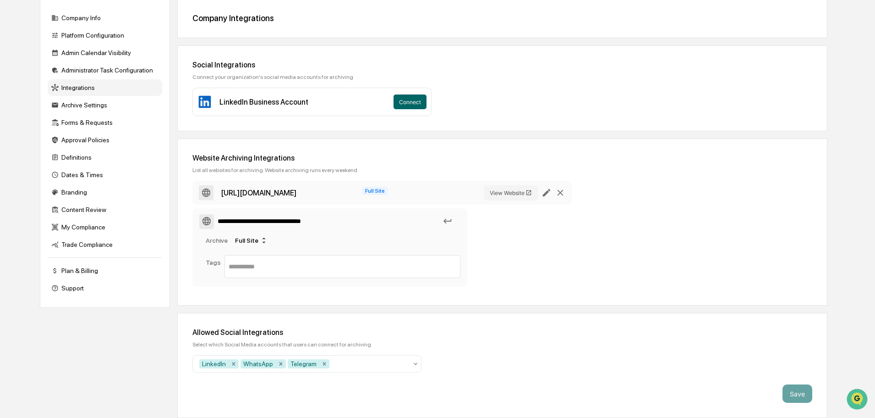
click at [445, 220] on icon at bounding box center [448, 221] width 8 height 5
click at [241, 259] on div at bounding box center [343, 266] width 228 height 16
type input "*"
click at [510, 259] on div "**********" at bounding box center [375, 236] width 367 height 110
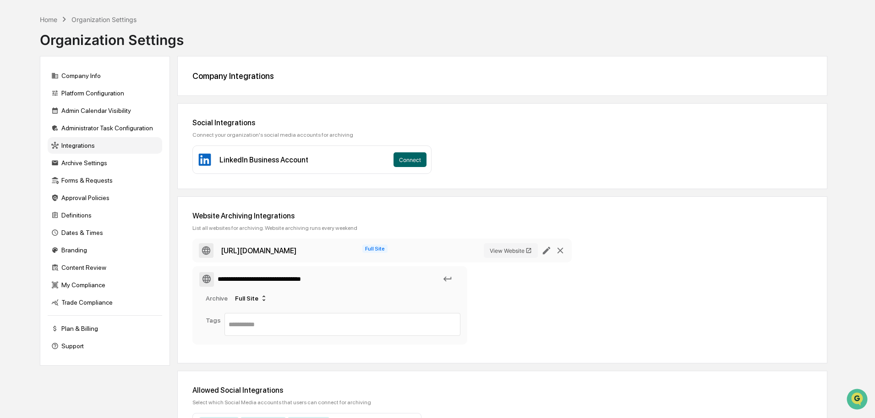
scroll to position [0, 0]
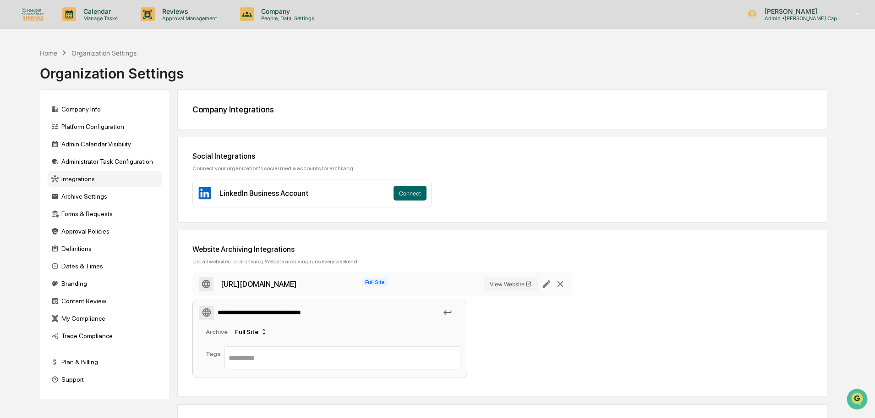
click at [302, 313] on input "**********" at bounding box center [329, 312] width 261 height 16
click at [242, 312] on input "**********" at bounding box center [329, 312] width 261 height 16
click at [447, 312] on icon at bounding box center [448, 312] width 10 height 10
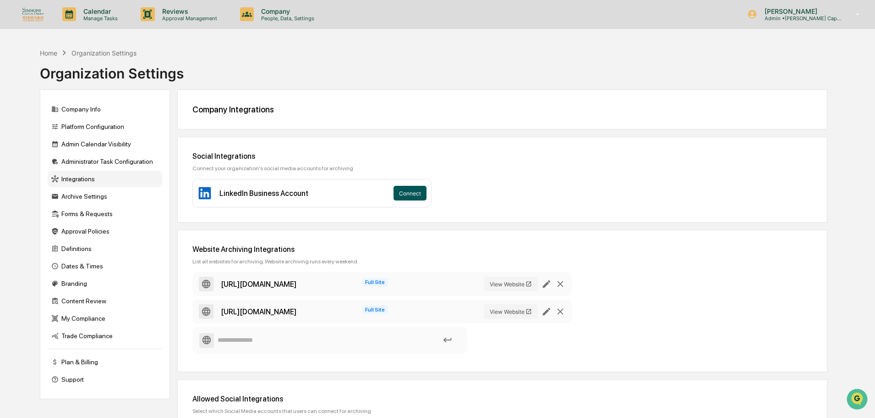
click at [410, 198] on button "Connect" at bounding box center [410, 193] width 33 height 15
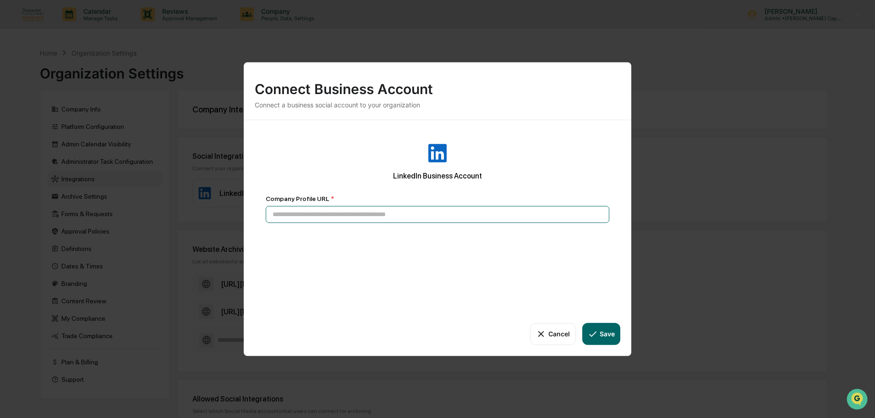
click at [401, 220] on input at bounding box center [438, 213] width 344 height 17
click at [380, 216] on input at bounding box center [438, 213] width 344 height 17
paste input "**********"
type input "**********"
click at [592, 330] on icon at bounding box center [593, 333] width 10 height 10
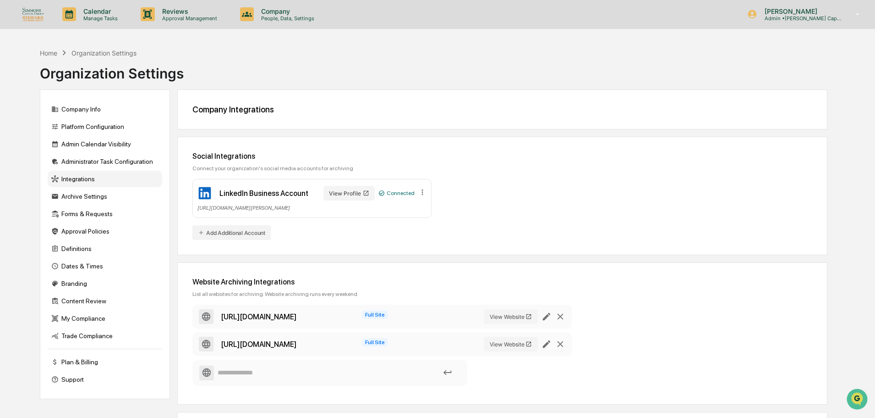
click at [228, 235] on button "Add Additional Account" at bounding box center [231, 232] width 78 height 15
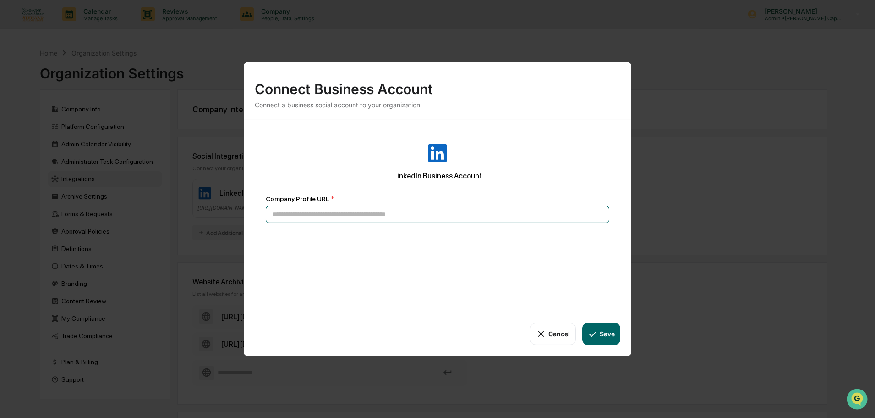
click at [419, 213] on input at bounding box center [438, 213] width 344 height 17
paste input "**********"
type input "**********"
click at [613, 335] on button "Save" at bounding box center [602, 333] width 38 height 22
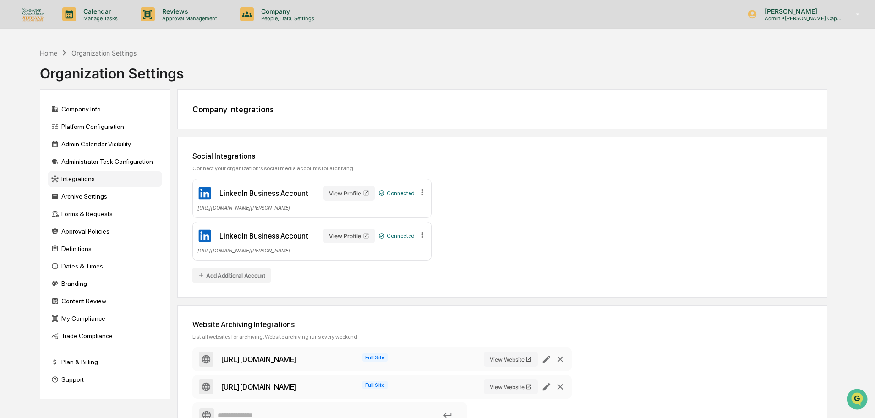
type button "LINKEDIN"
click at [129, 196] on div "Archive Settings" at bounding box center [105, 196] width 115 height 16
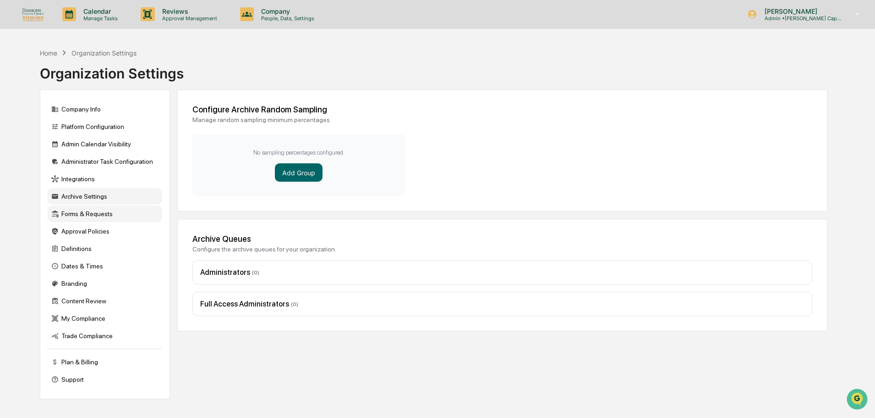
click at [106, 215] on div "Forms & Requests" at bounding box center [105, 213] width 115 height 16
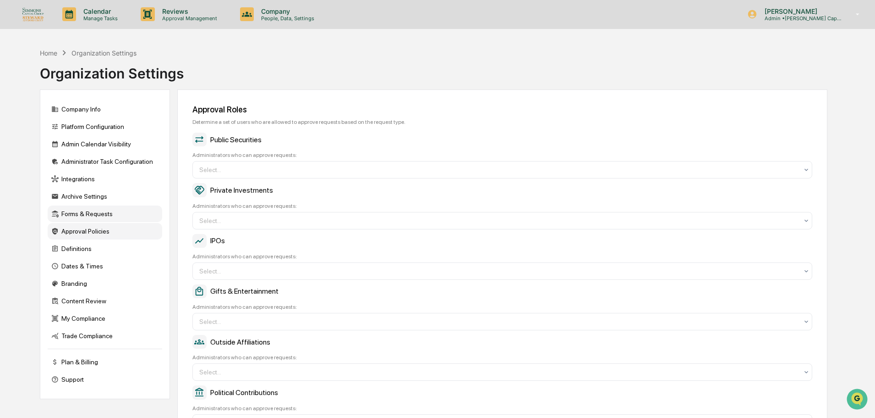
click at [93, 232] on div "Approval Policies" at bounding box center [105, 231] width 115 height 16
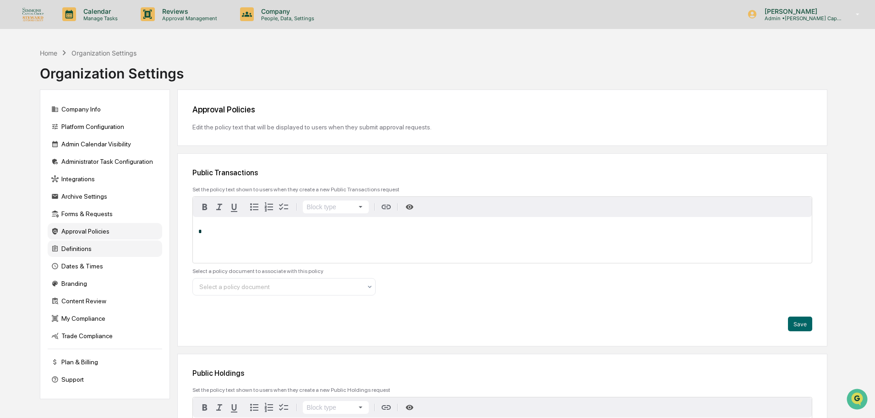
click at [85, 249] on div "Definitions" at bounding box center [105, 248] width 115 height 16
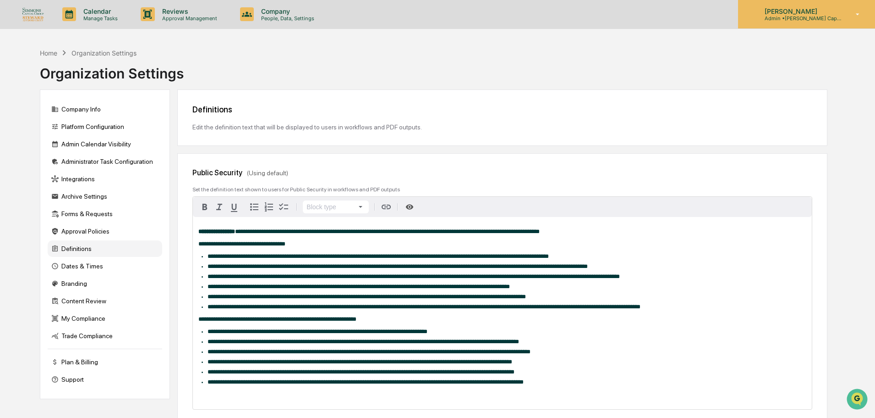
click at [829, 15] on p "Admin • Simmons Capital / Steward Advisors" at bounding box center [800, 18] width 85 height 6
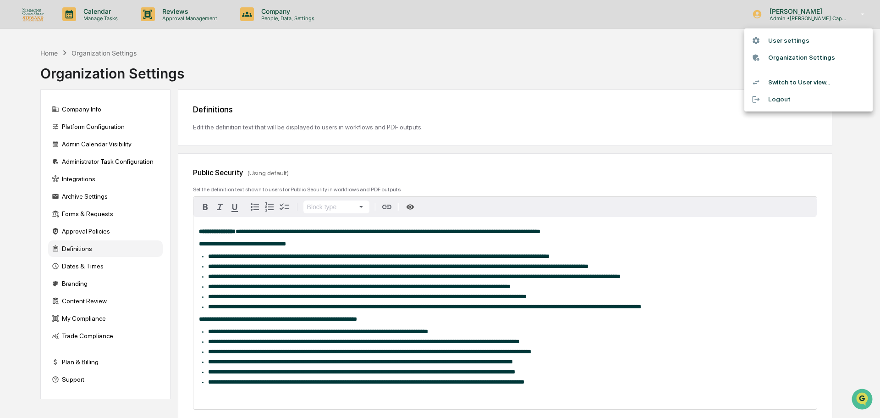
click at [791, 81] on li "Switch to User view..." at bounding box center [808, 82] width 128 height 17
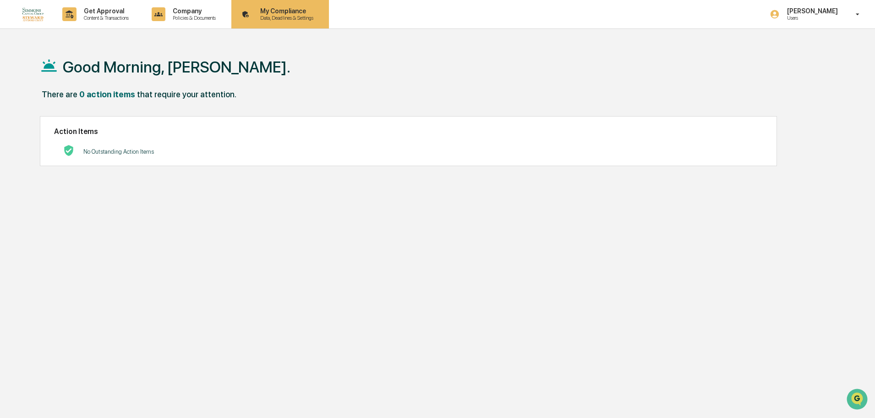
click at [277, 16] on p "Data, Deadlines & Settings" at bounding box center [285, 18] width 65 height 6
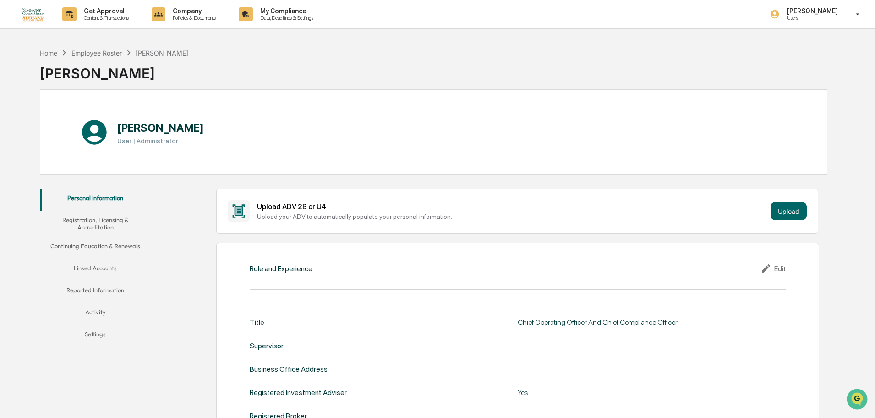
click at [103, 228] on button "Registration, Licensing & Accreditation" at bounding box center [95, 223] width 110 height 26
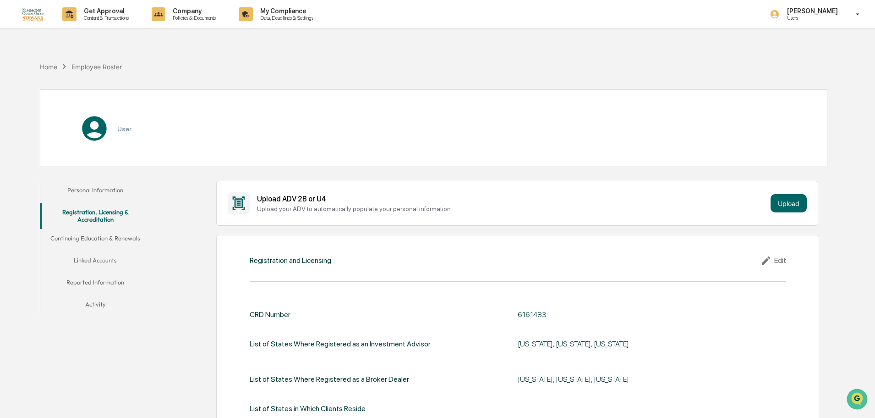
click at [96, 242] on button "Continuing Education & Renewals" at bounding box center [95, 240] width 110 height 22
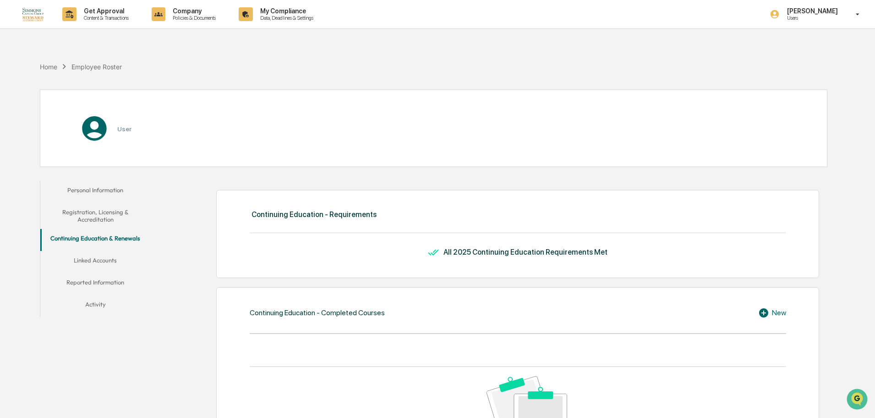
click at [98, 256] on div "Personal Information Registration, Licensing & Accreditation Continuing Educati…" at bounding box center [95, 249] width 110 height 136
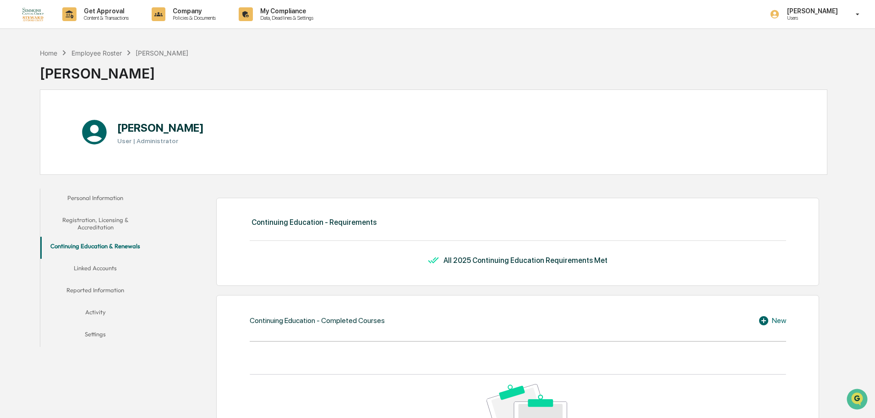
click at [103, 267] on button "Linked Accounts" at bounding box center [95, 269] width 110 height 22
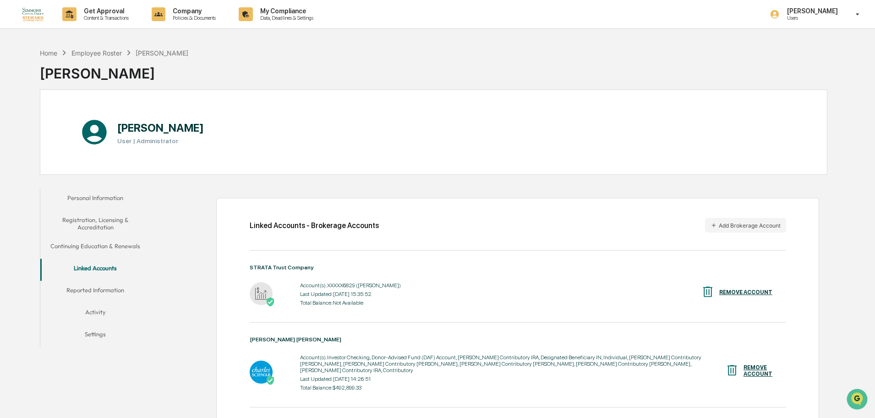
click at [117, 286] on button "Reported Information" at bounding box center [95, 291] width 110 height 22
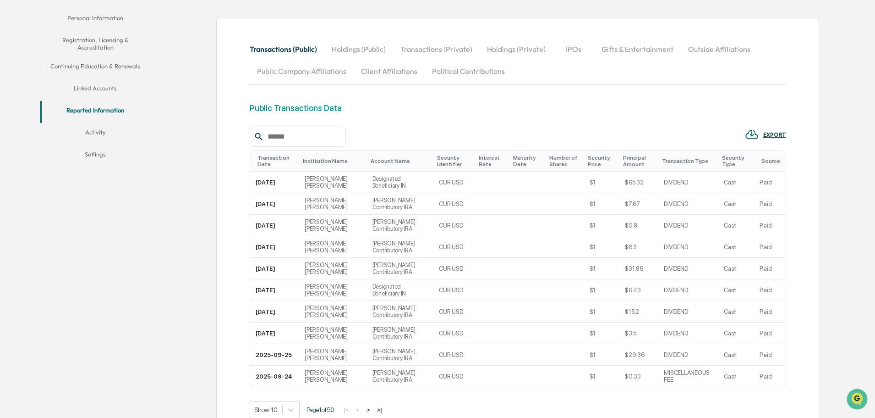
scroll to position [183, 0]
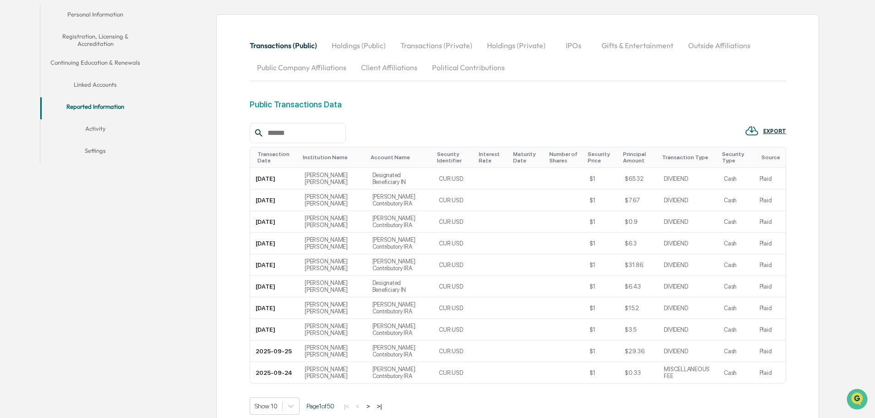
click at [90, 126] on button "Activity" at bounding box center [95, 130] width 110 height 22
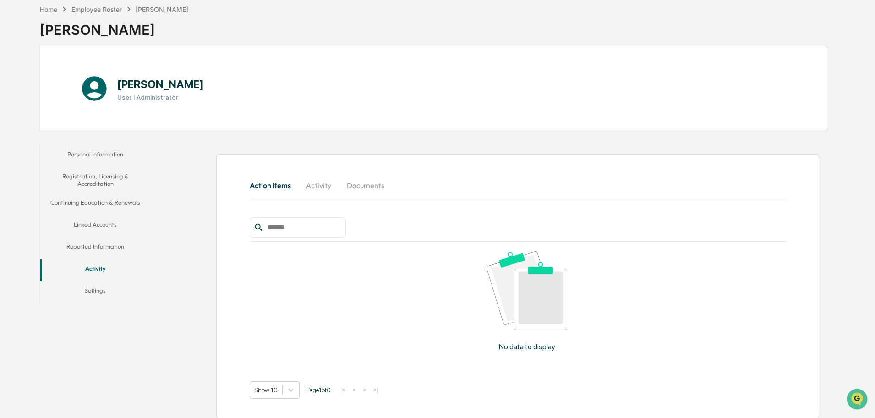
scroll to position [49, 0]
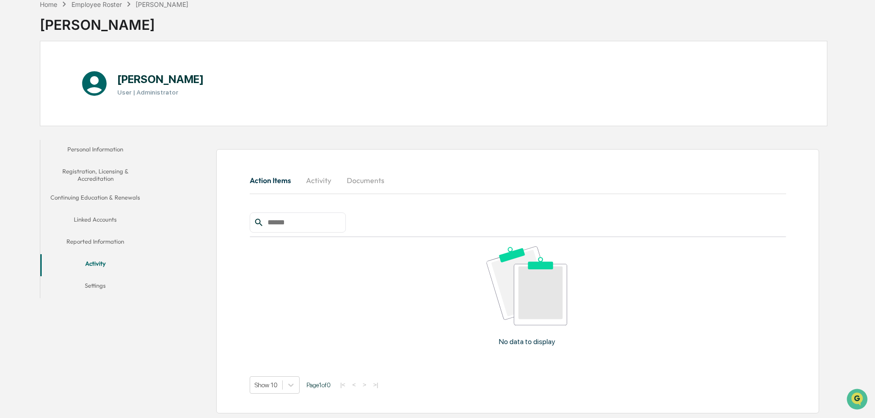
click at [104, 281] on button "Settings" at bounding box center [95, 287] width 110 height 22
